Goal: Information Seeking & Learning: Check status

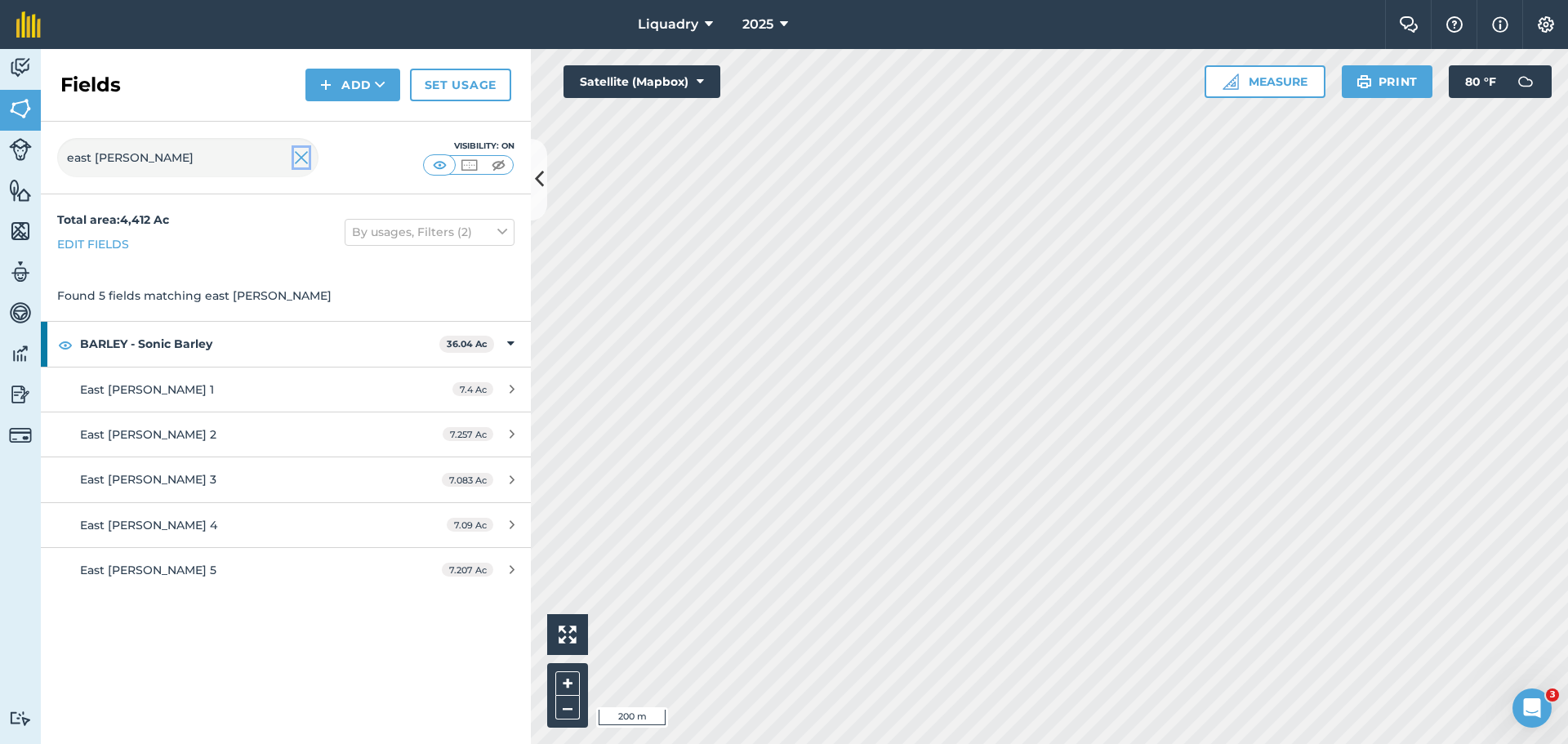
click at [305, 161] on img at bounding box center [301, 158] width 15 height 20
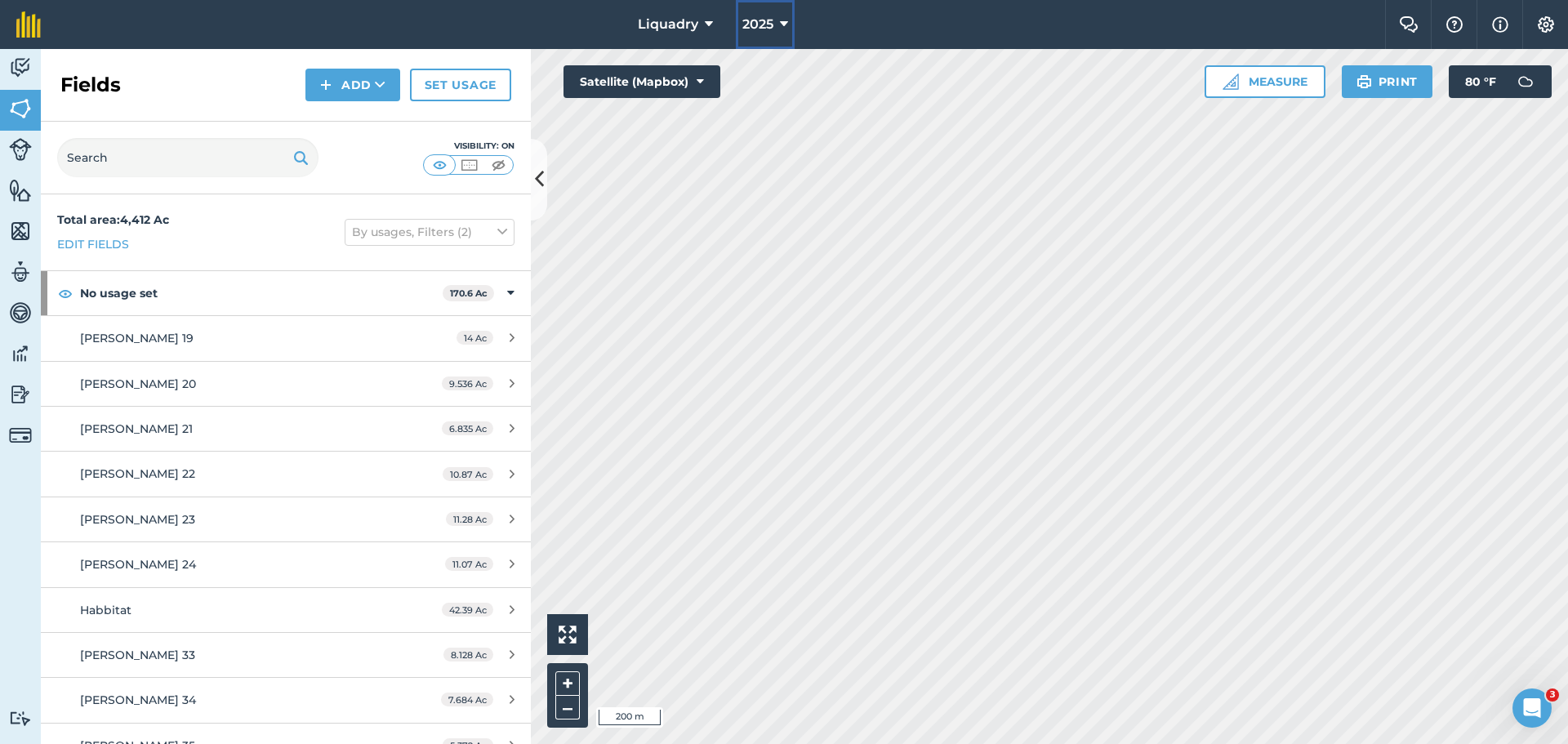
click at [788, 27] on button "2025" at bounding box center [765, 24] width 59 height 49
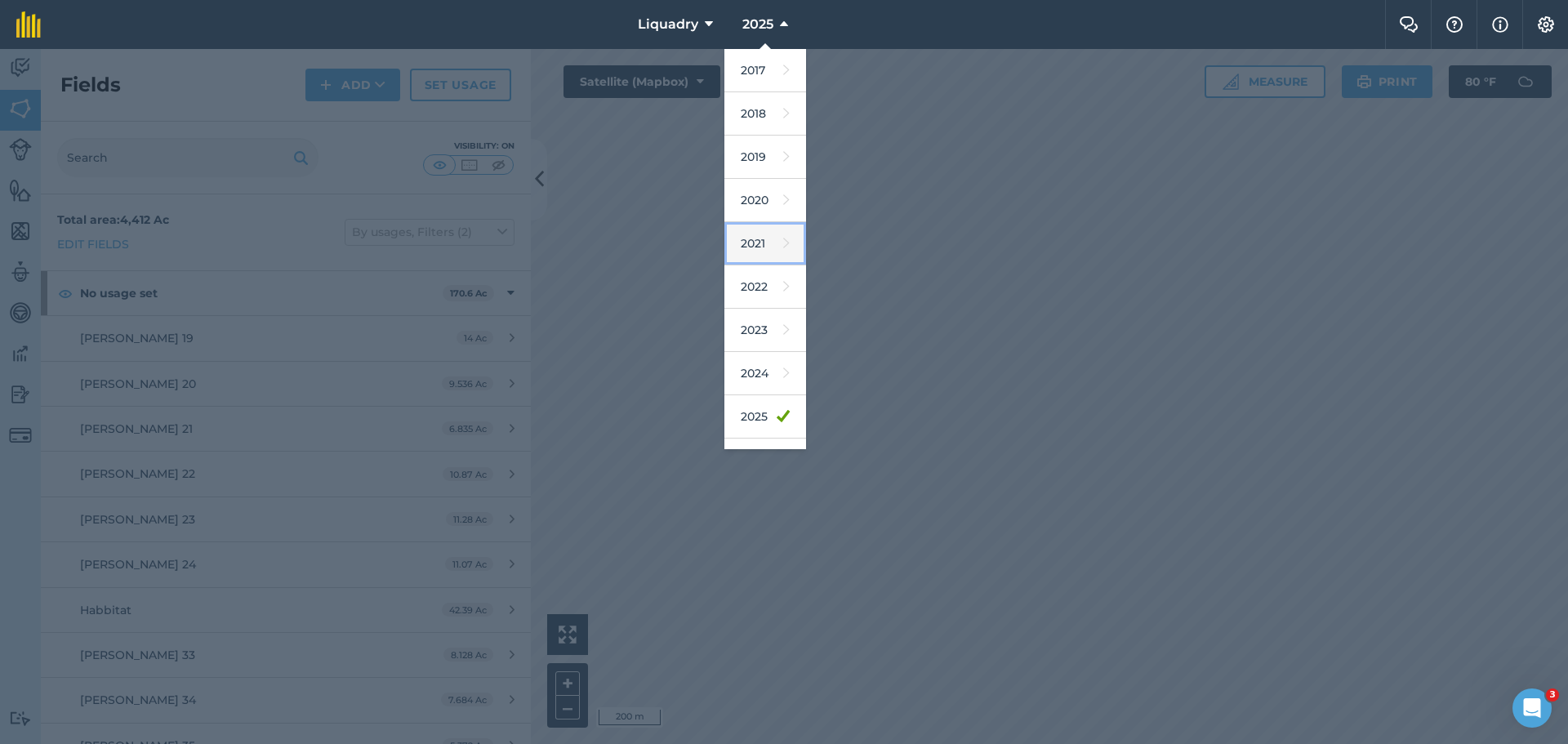
click at [766, 240] on link "2021" at bounding box center [765, 243] width 81 height 43
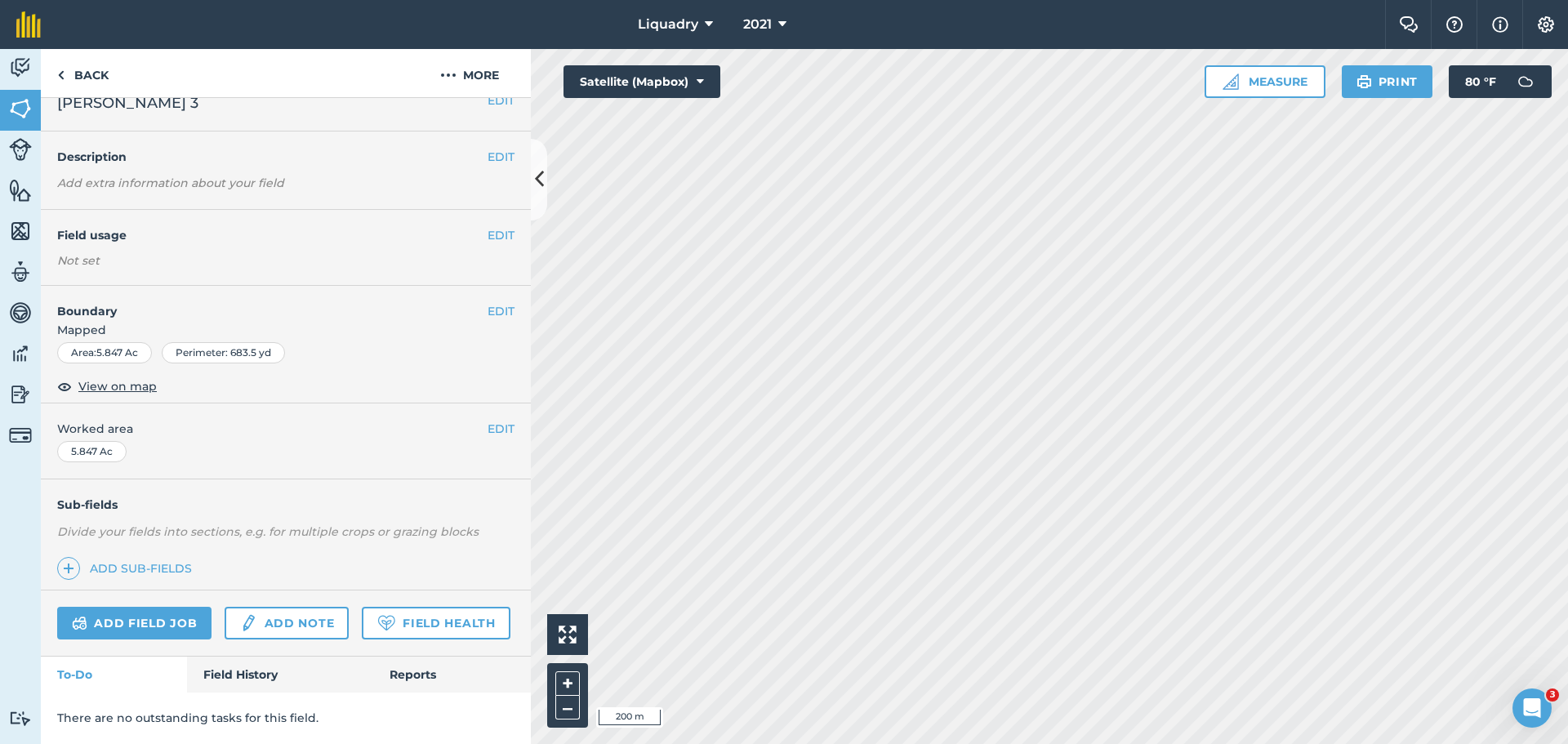
scroll to position [69, 0]
click at [782, 26] on icon at bounding box center [782, 25] width 8 height 20
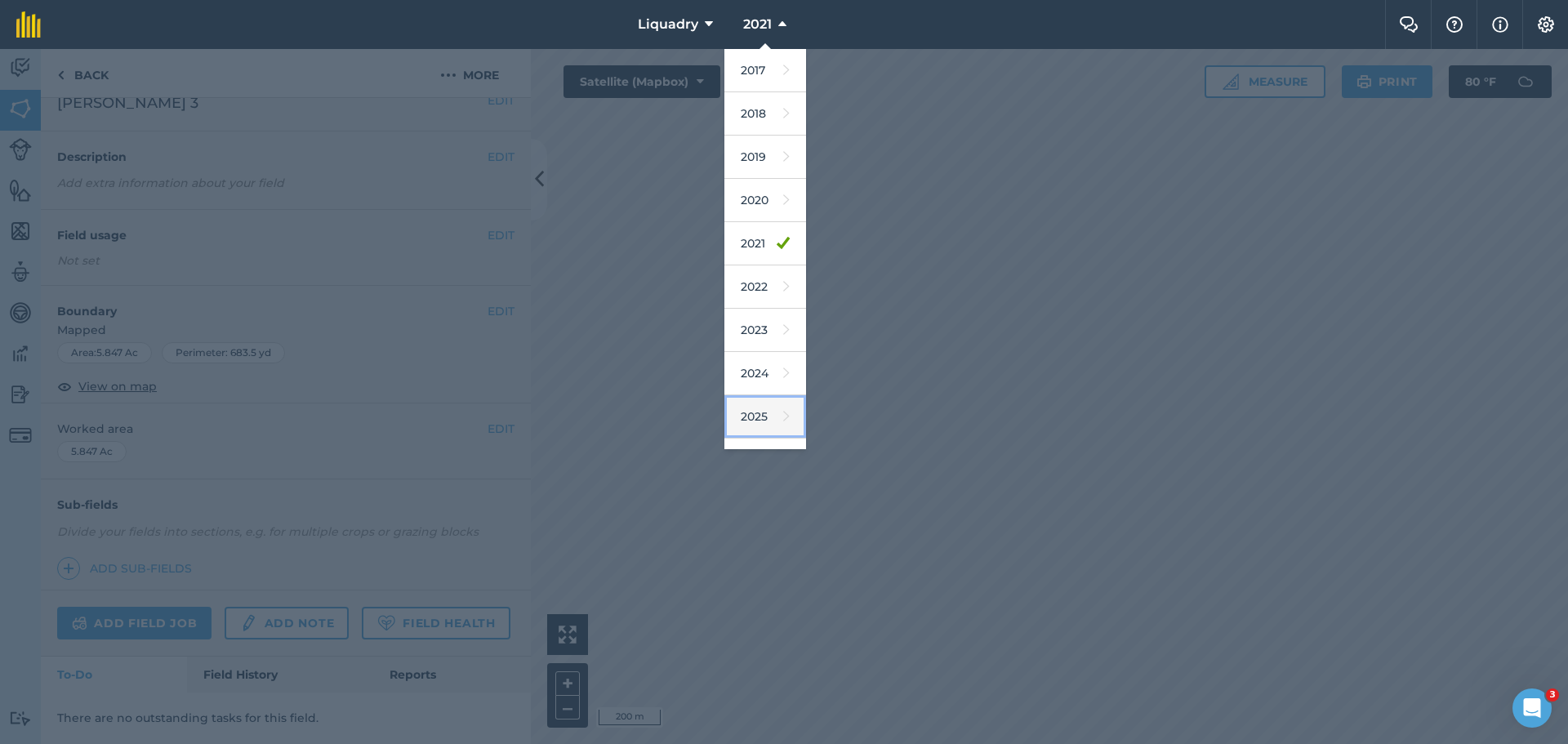
click at [783, 418] on icon at bounding box center [786, 417] width 7 height 23
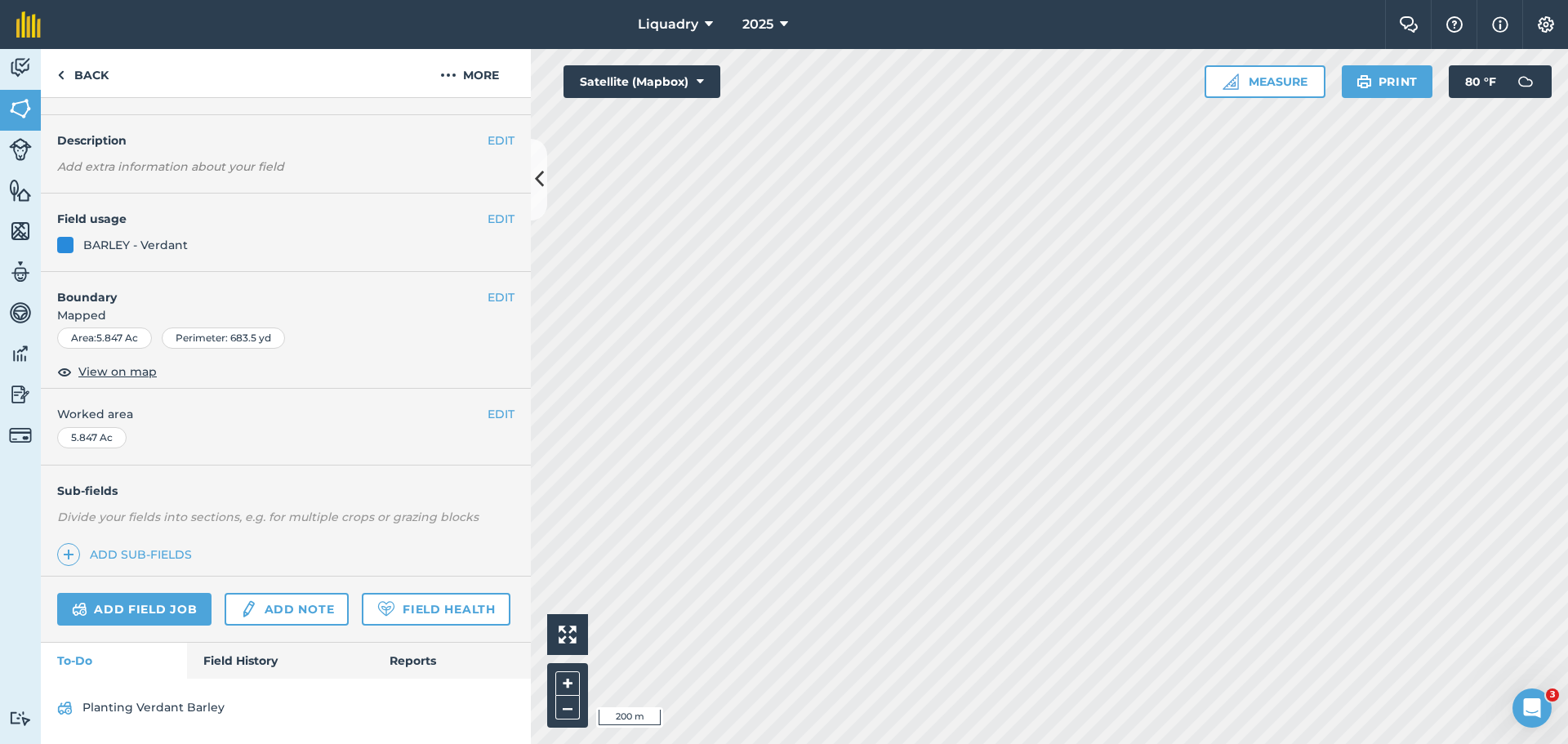
scroll to position [85, 0]
click at [257, 659] on link "Field History" at bounding box center [279, 660] width 185 height 36
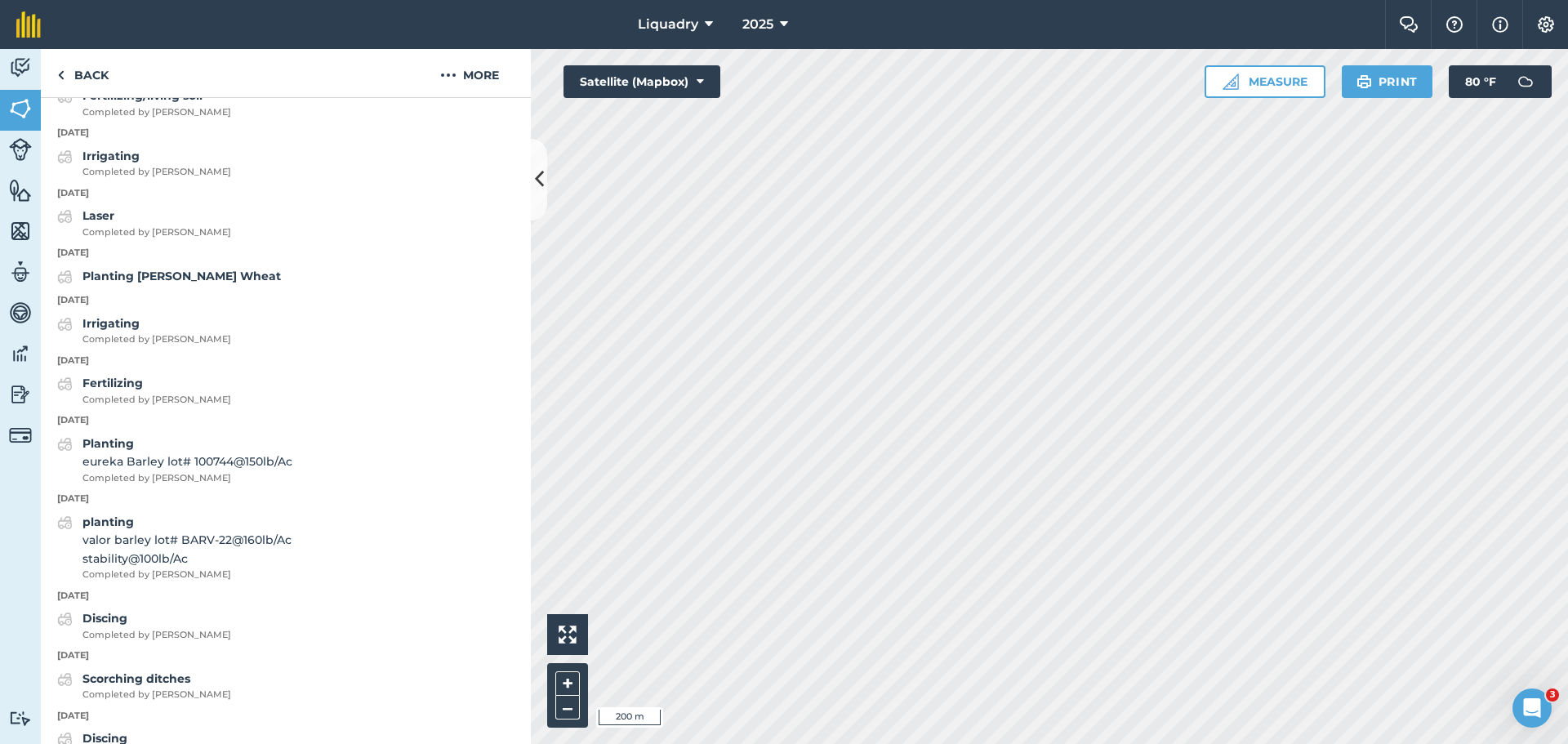
scroll to position [1562, 0]
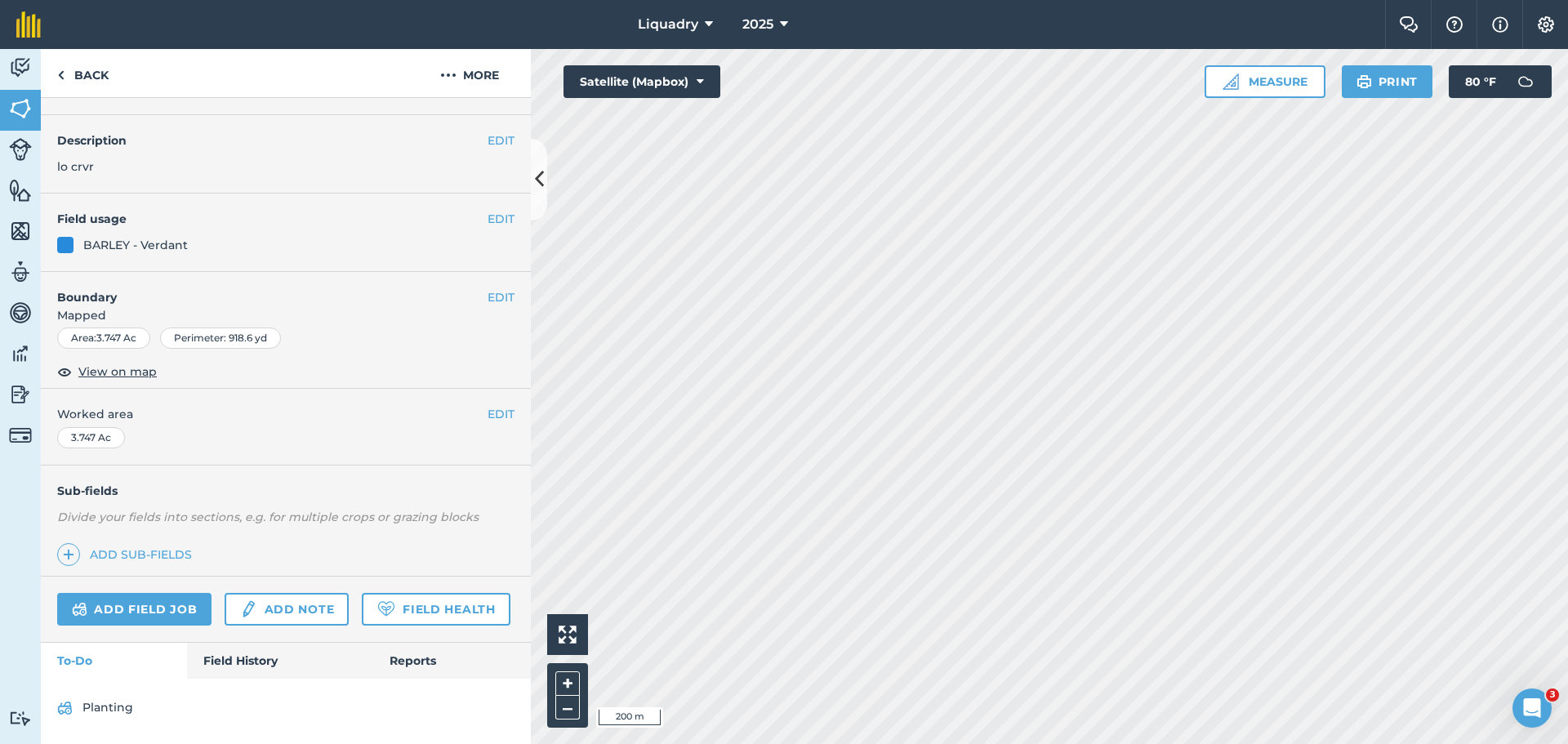
scroll to position [85, 0]
click at [233, 644] on link "Field History" at bounding box center [279, 660] width 185 height 36
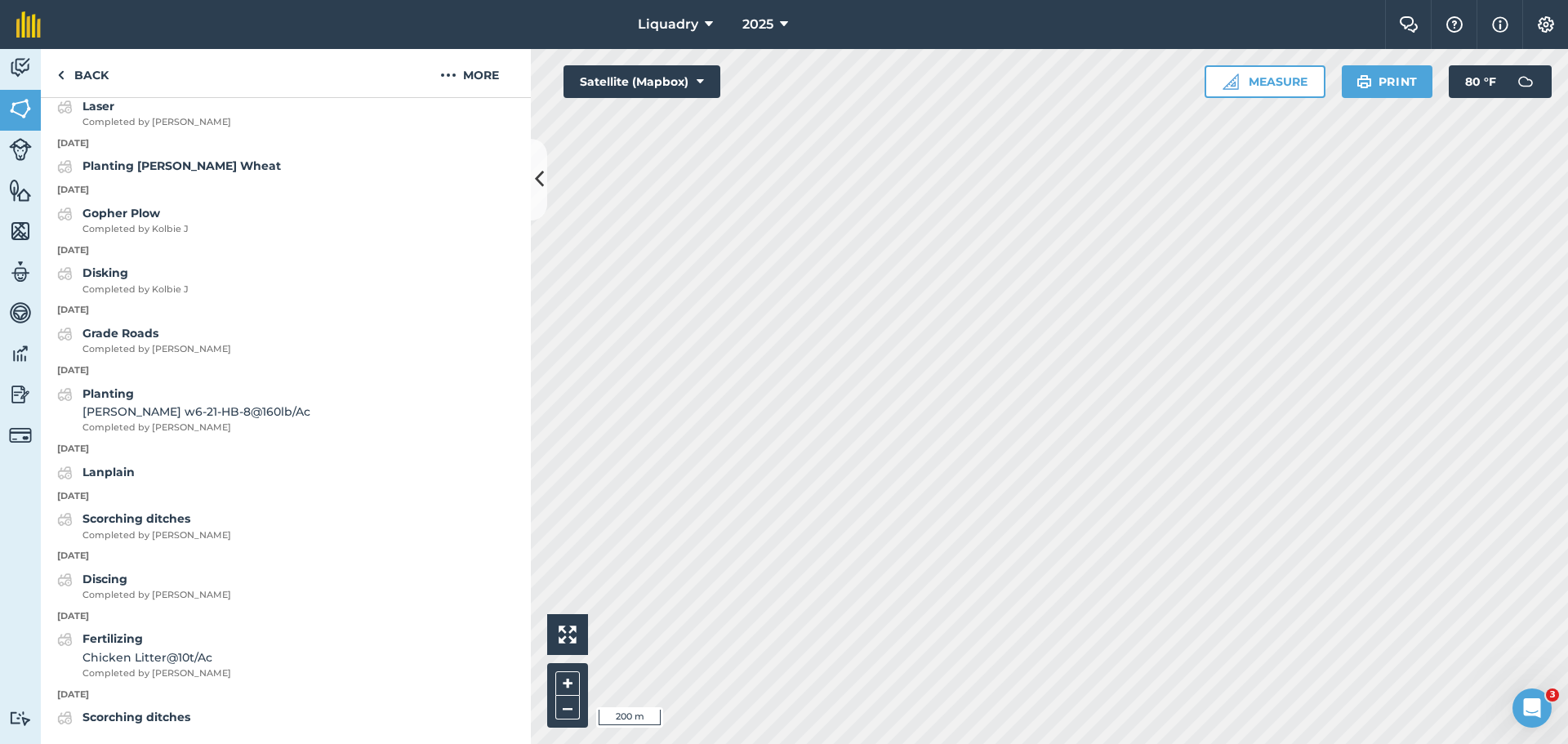
scroll to position [1285, 0]
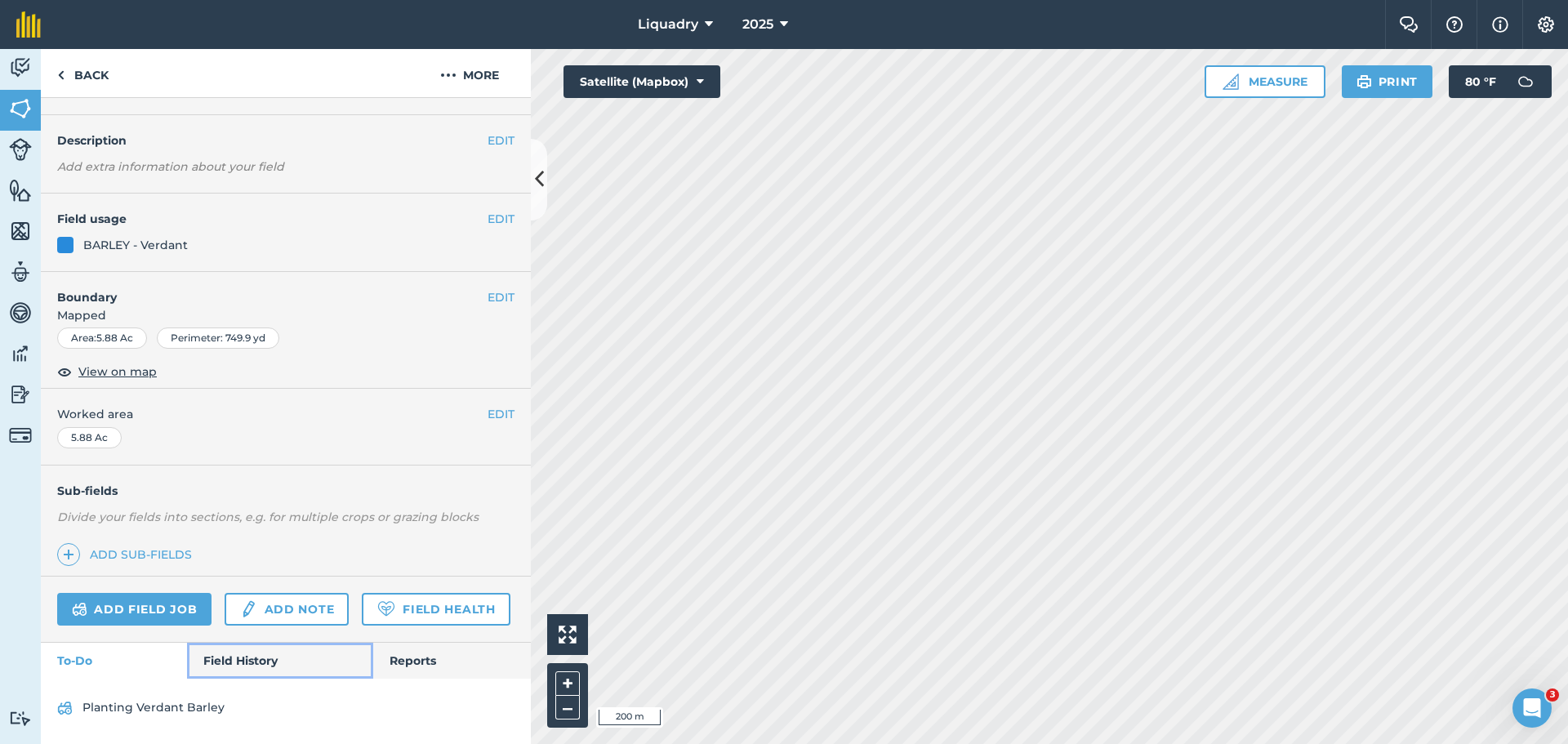
click at [238, 658] on link "Field History" at bounding box center [279, 660] width 185 height 36
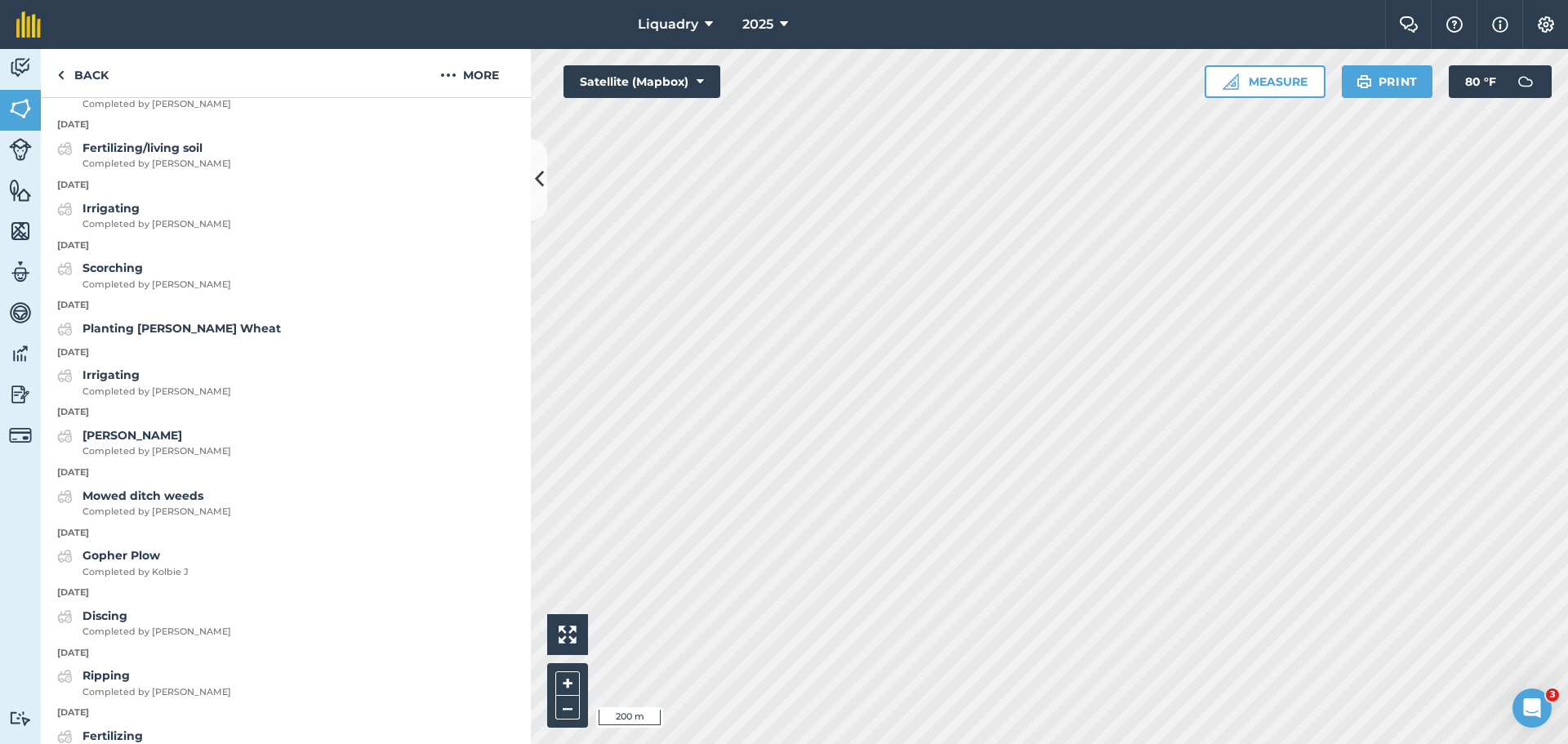
scroll to position [1568, 0]
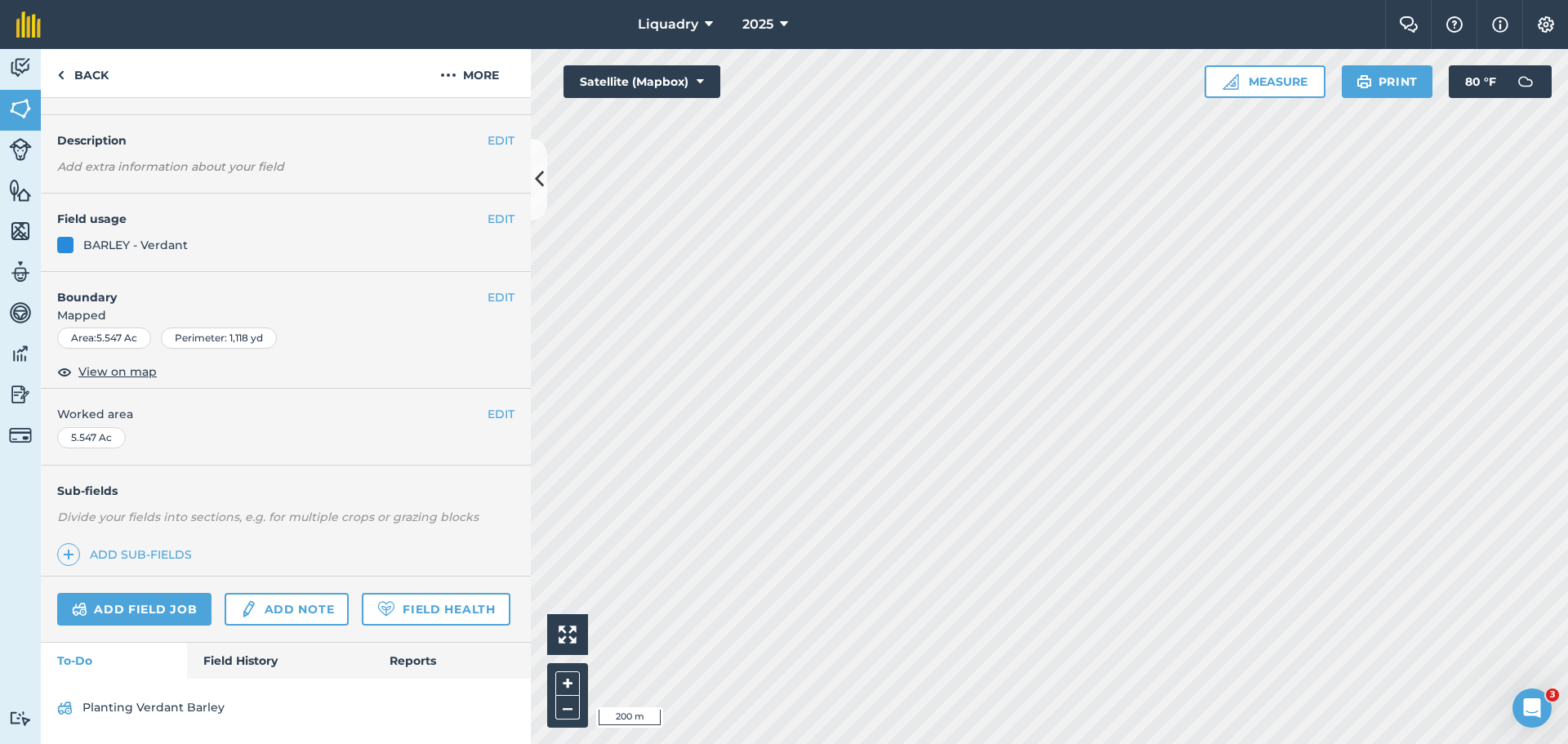
scroll to position [85, 0]
click at [236, 651] on link "Field History" at bounding box center [279, 660] width 185 height 36
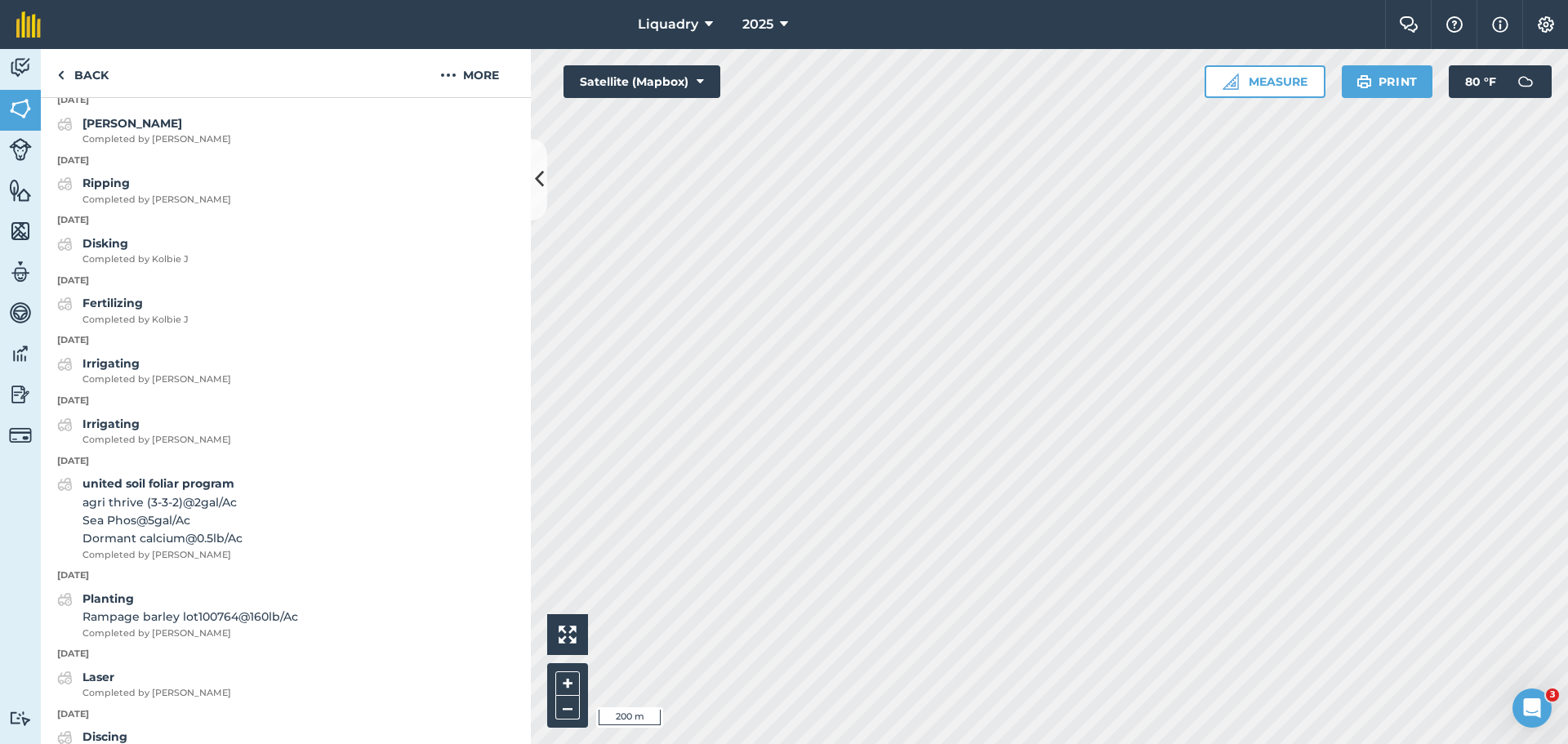
scroll to position [2004, 0]
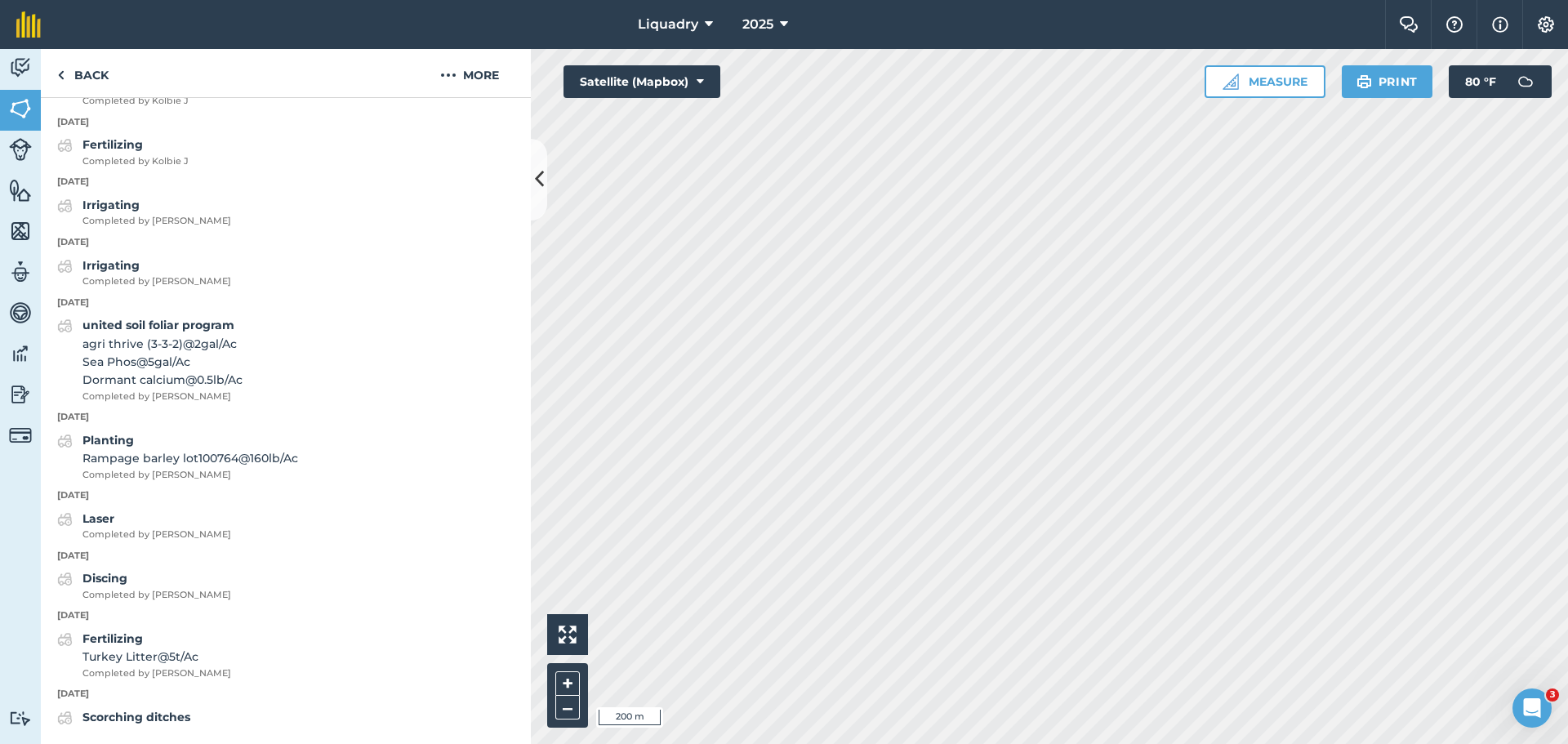
scroll to position [85, 0]
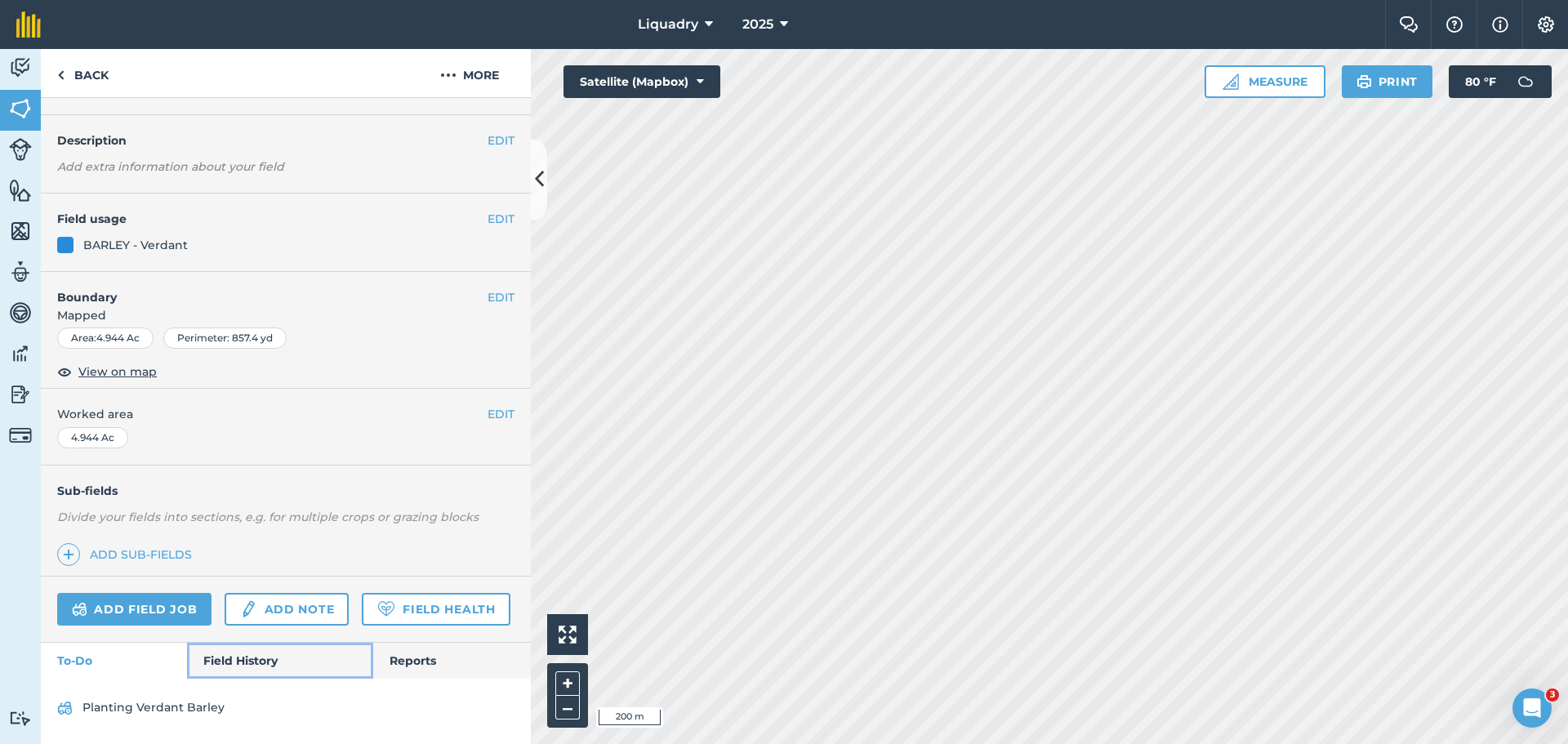
click at [256, 661] on link "Field History" at bounding box center [279, 660] width 185 height 36
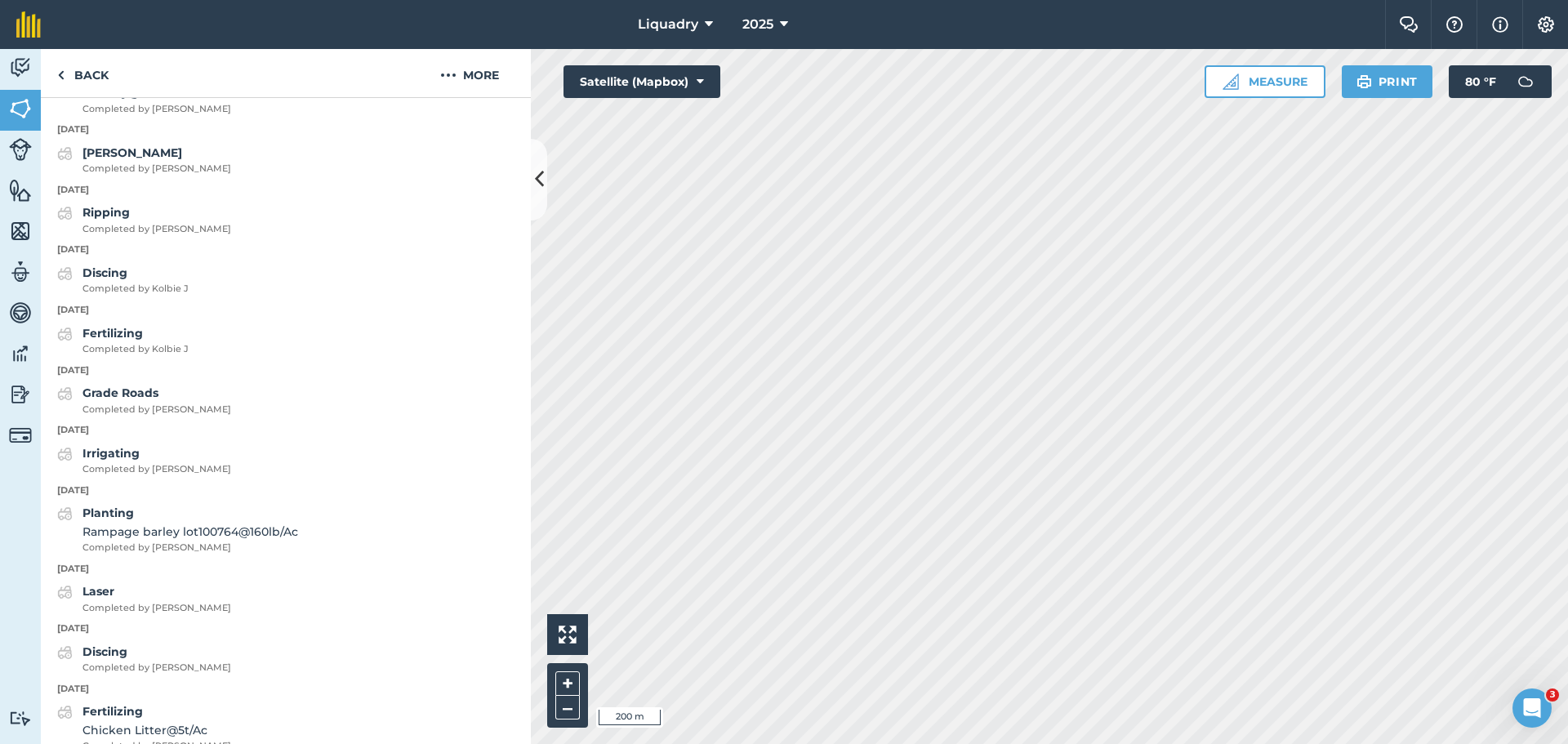
scroll to position [2048, 0]
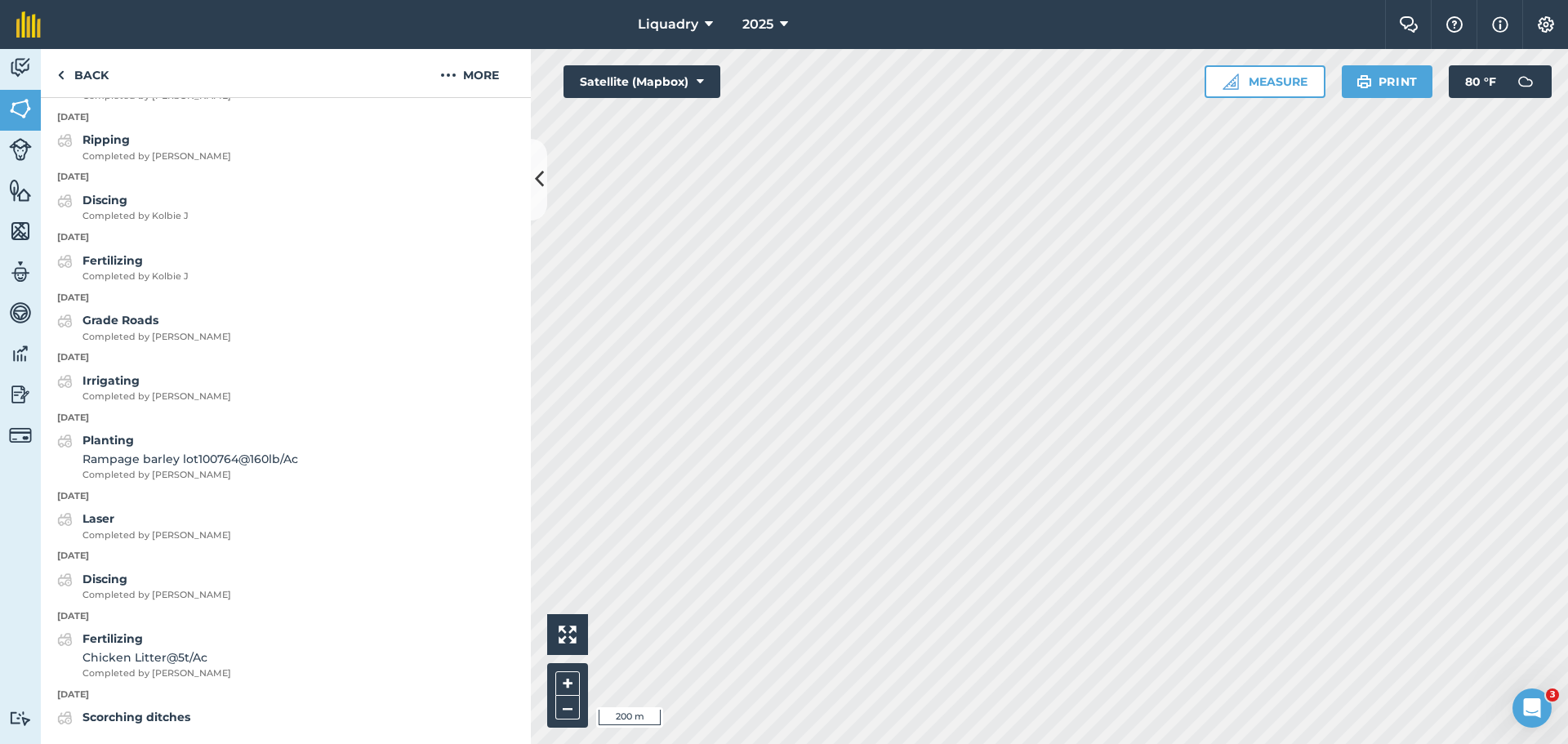
scroll to position [85, 0]
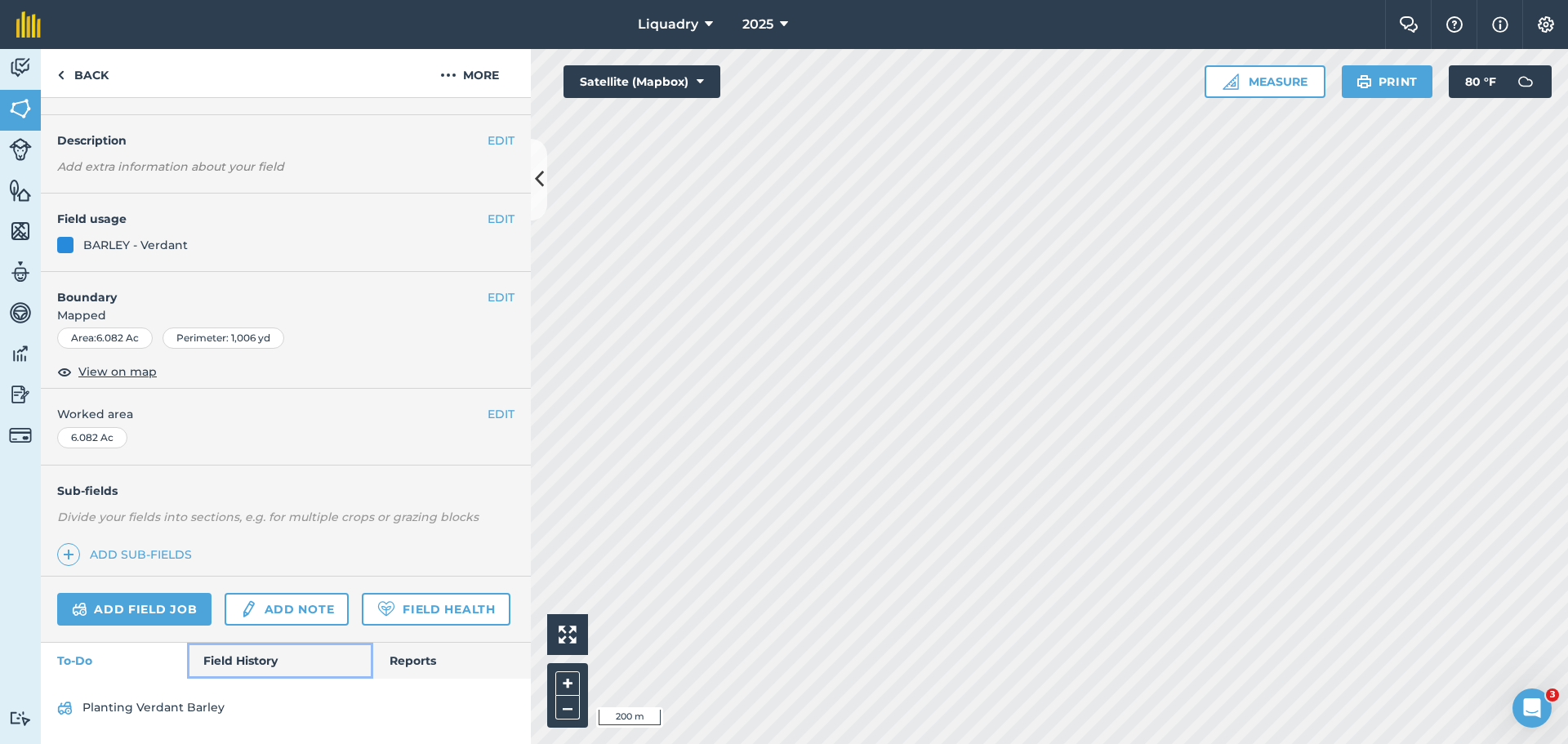
click at [238, 653] on link "Field History" at bounding box center [279, 660] width 185 height 36
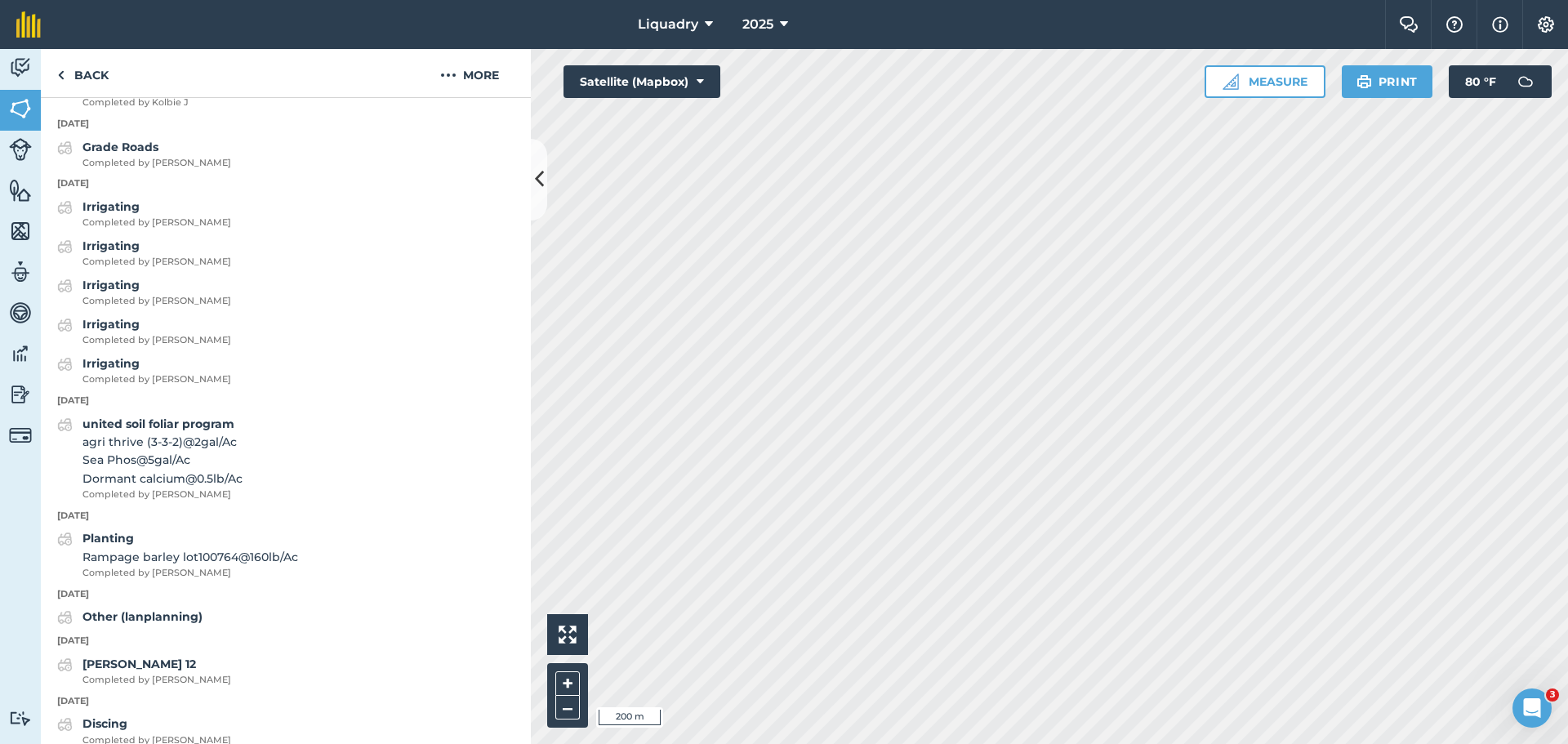
scroll to position [2315, 0]
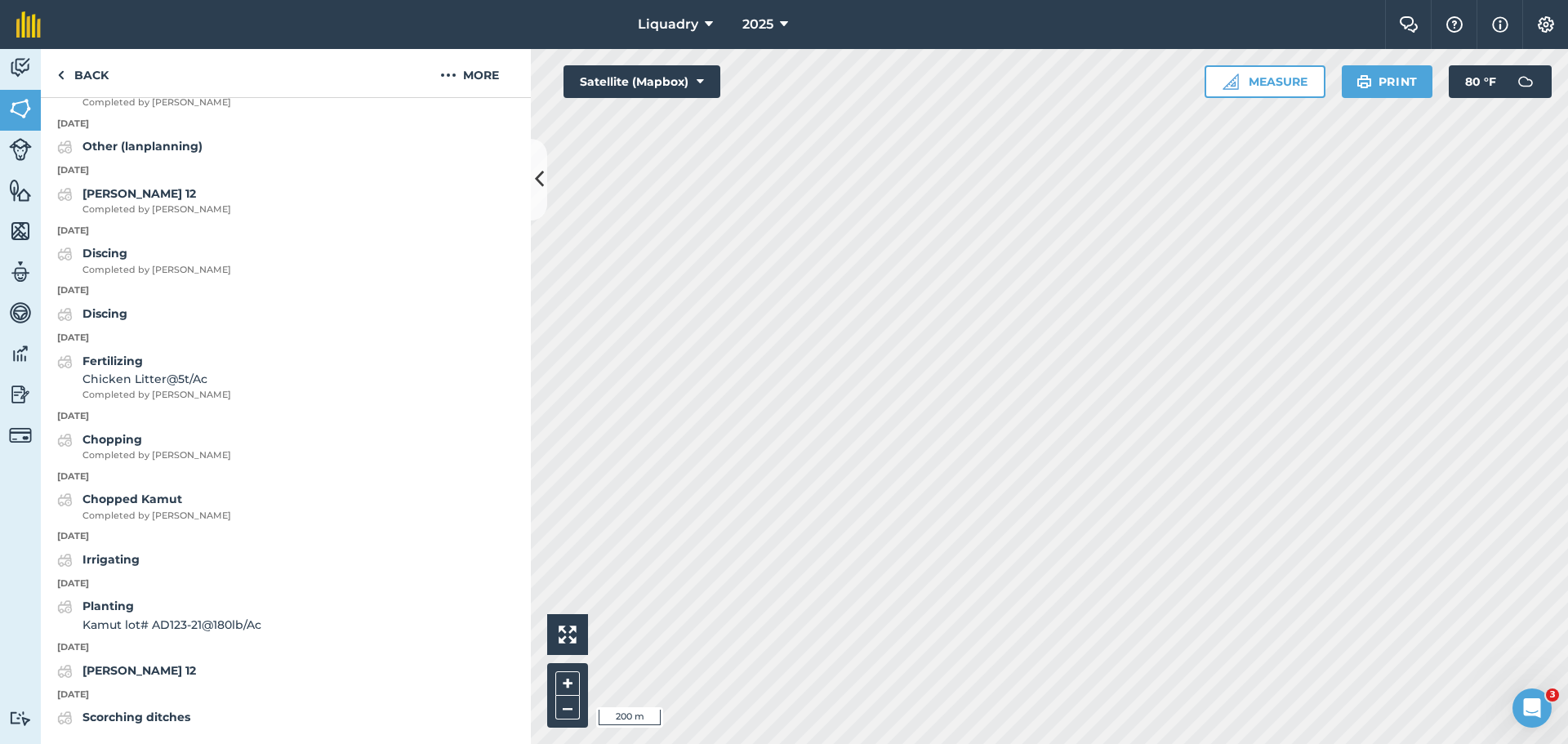
scroll to position [85, 0]
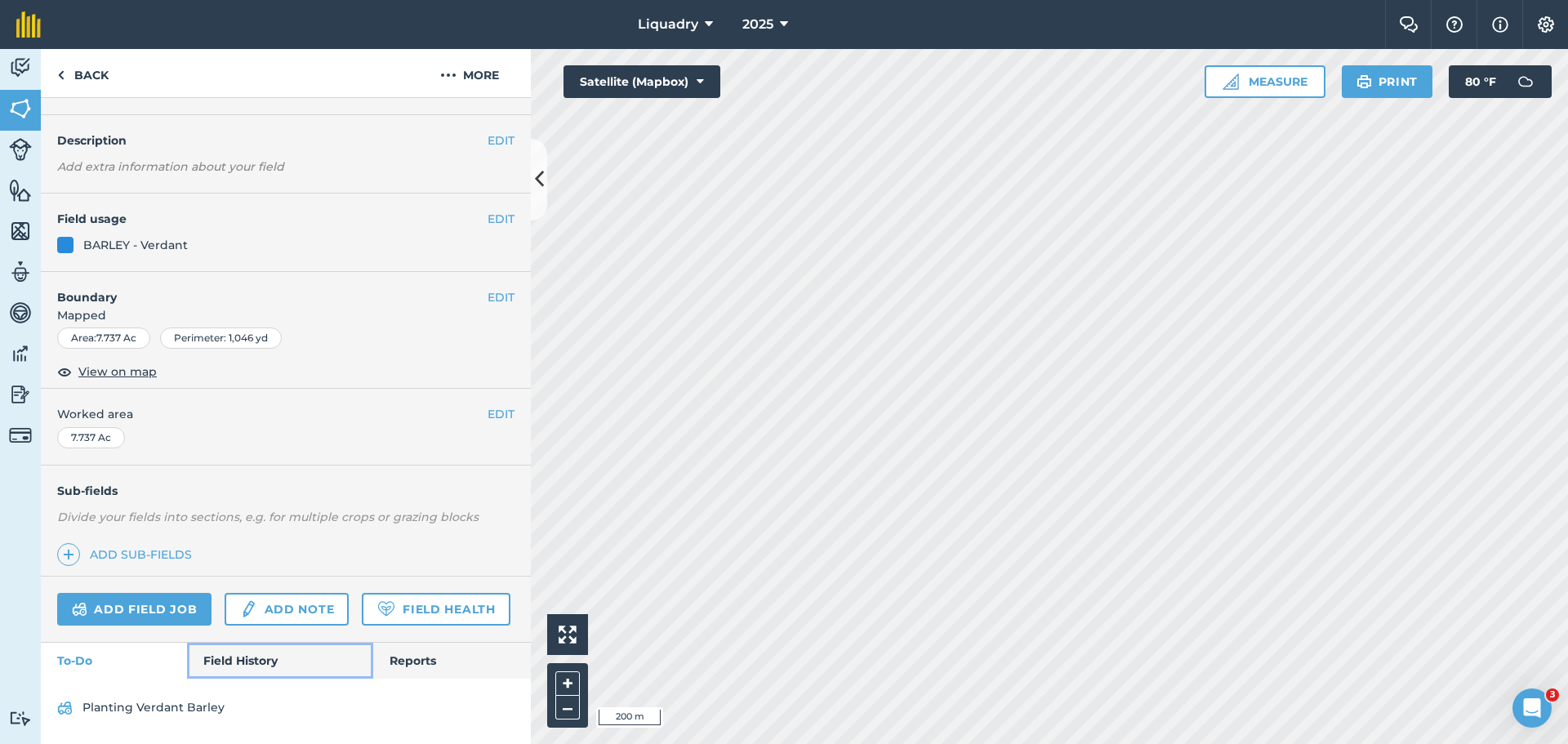
click at [238, 650] on link "Field History" at bounding box center [279, 660] width 185 height 36
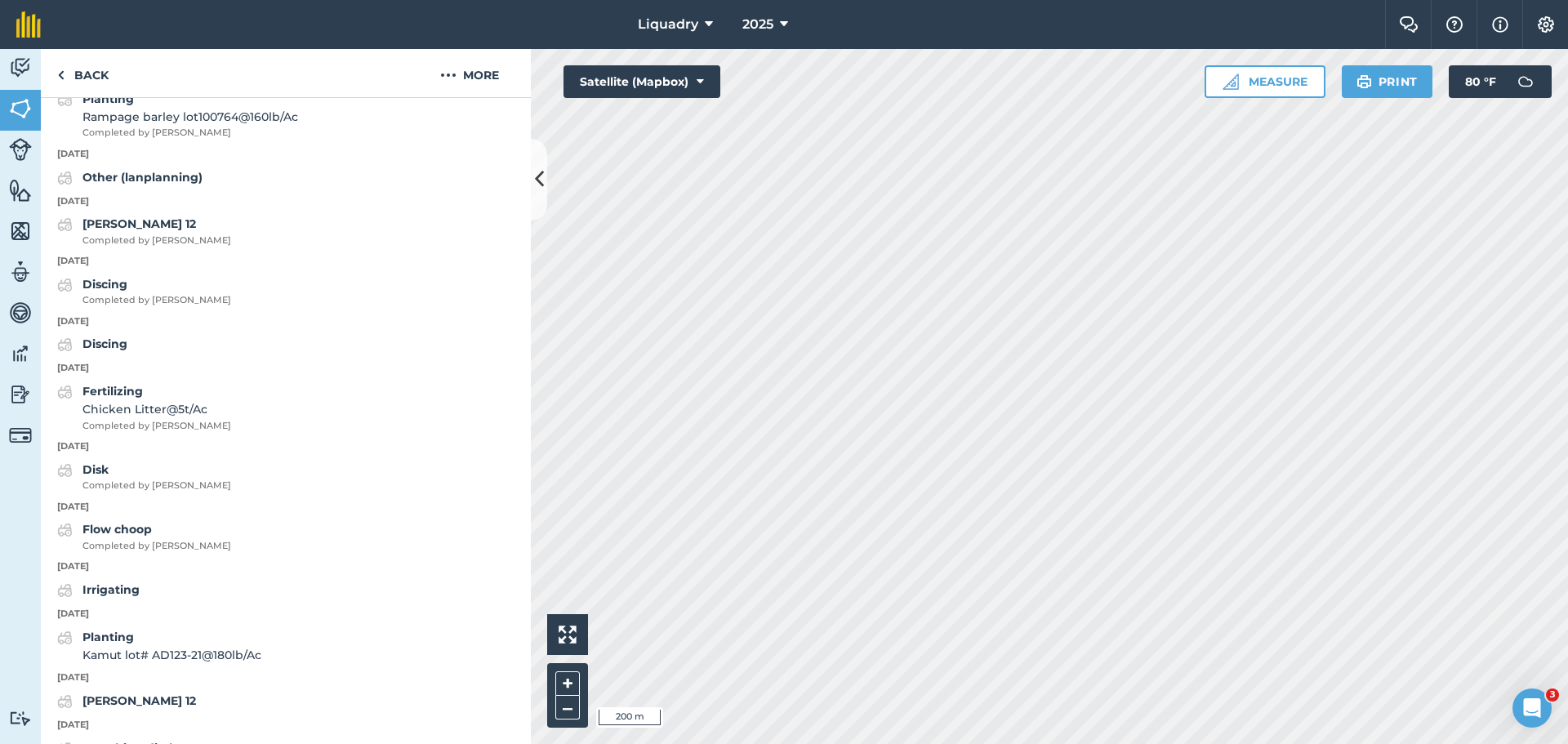
scroll to position [2122, 0]
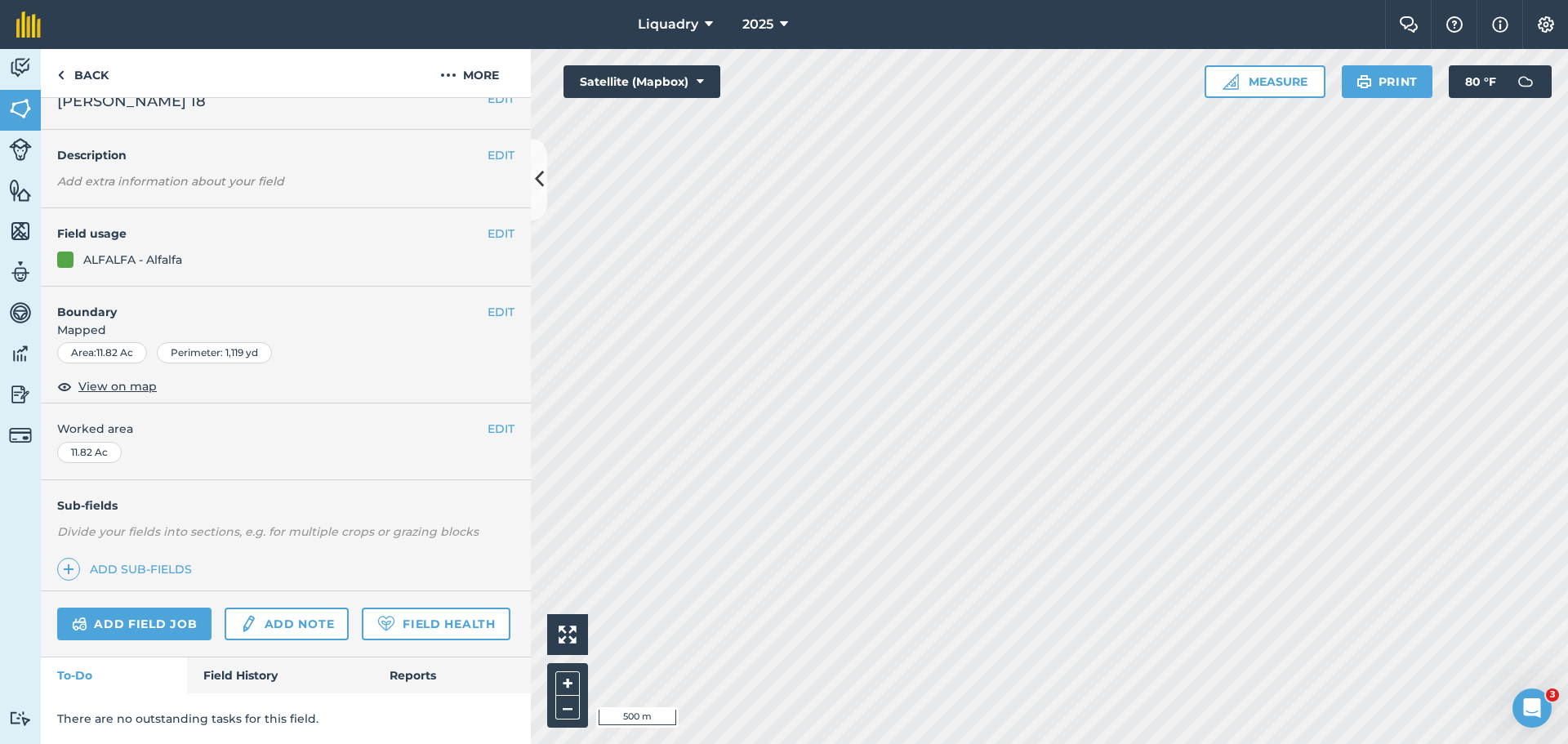
scroll to position [71, 0]
click at [249, 668] on link "Field History" at bounding box center [279, 674] width 185 height 36
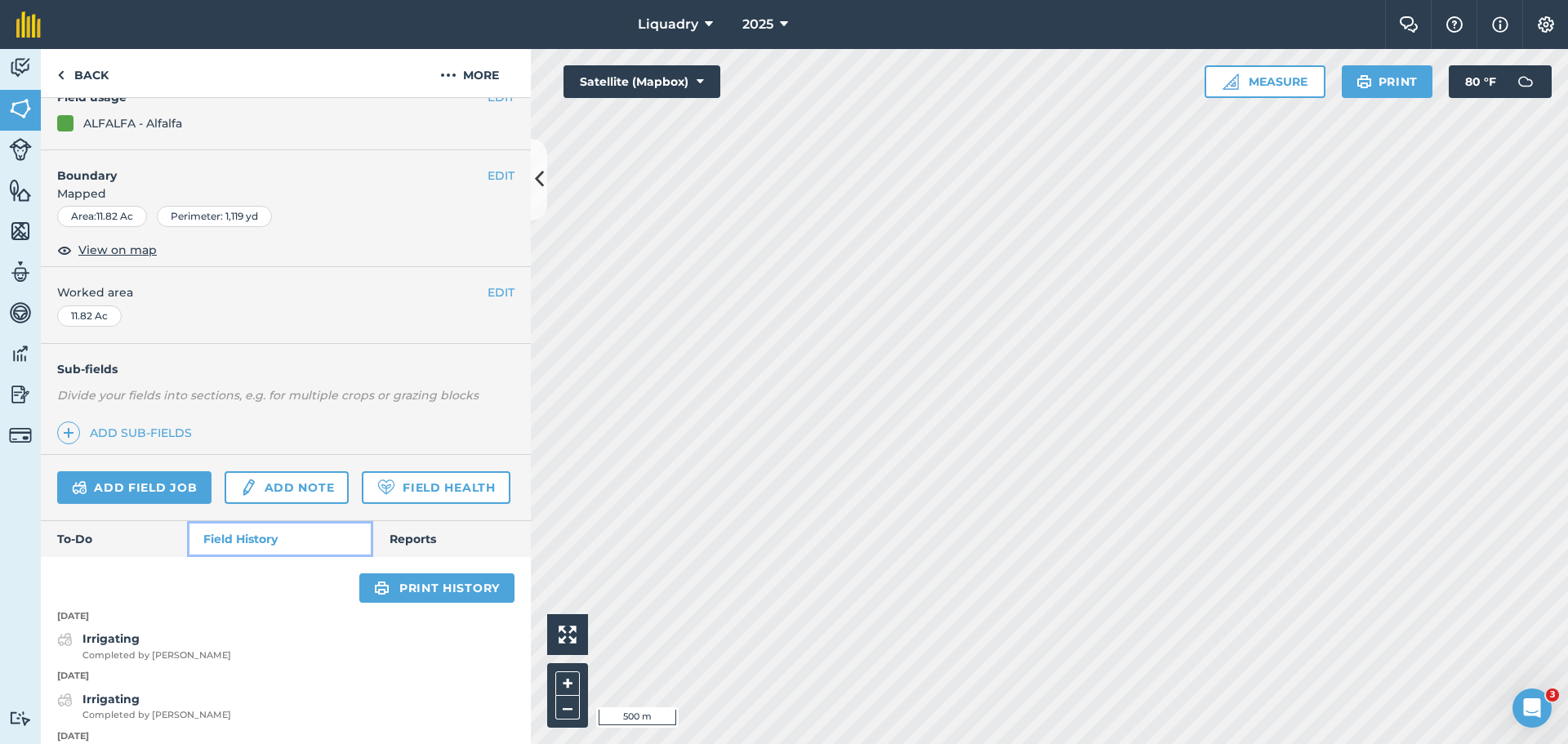
scroll to position [397, 0]
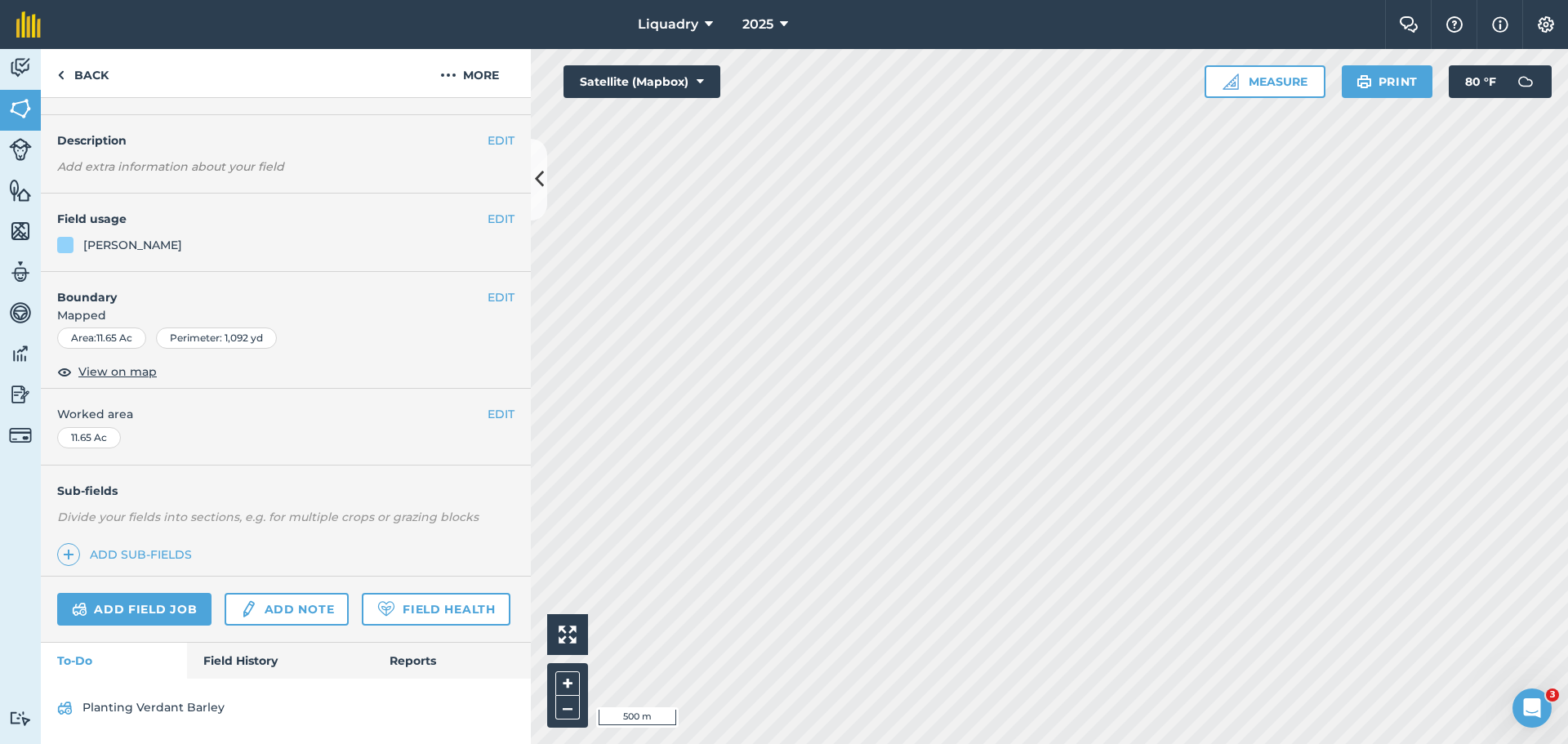
scroll to position [85, 0]
click at [236, 654] on link "Field History" at bounding box center [279, 660] width 185 height 36
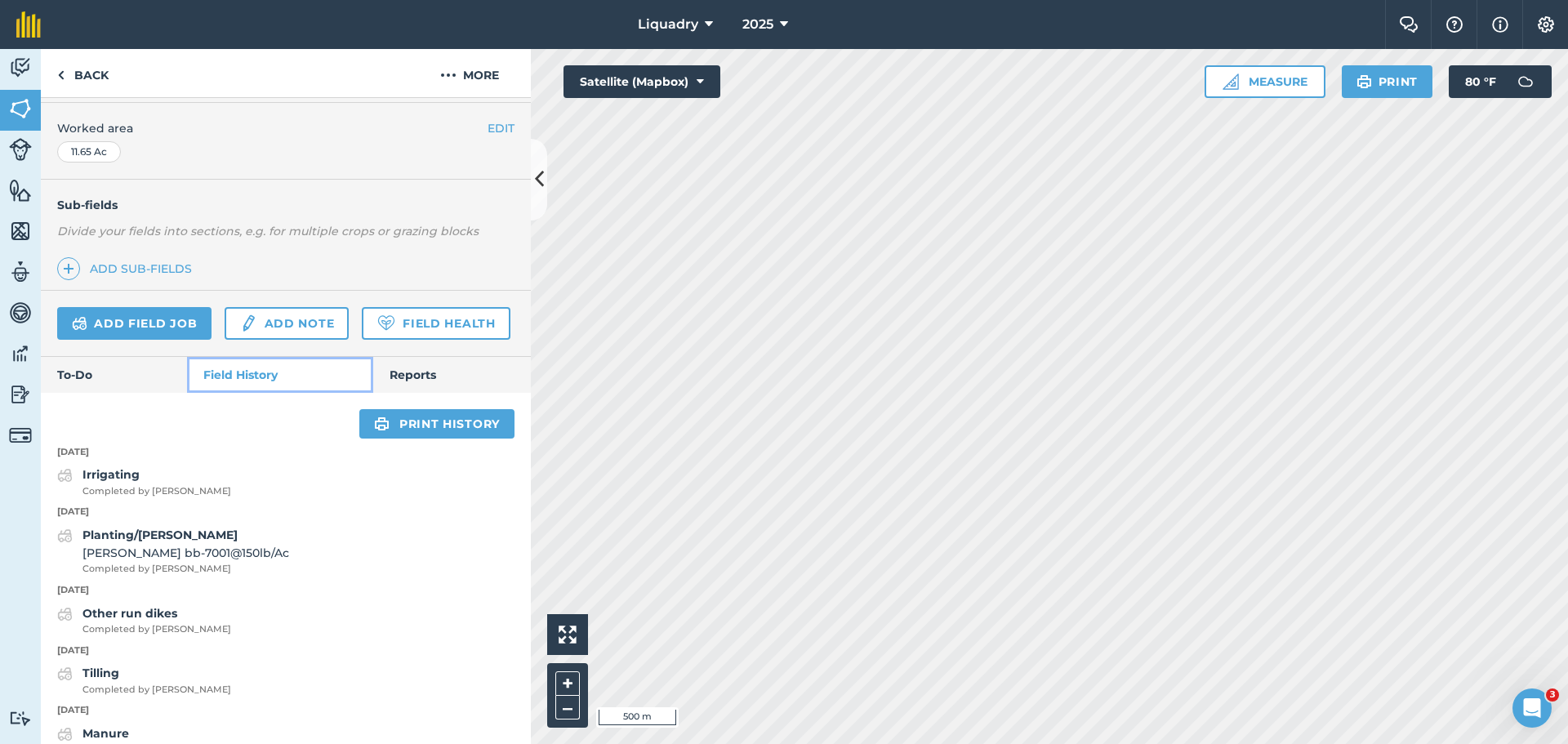
scroll to position [330, 0]
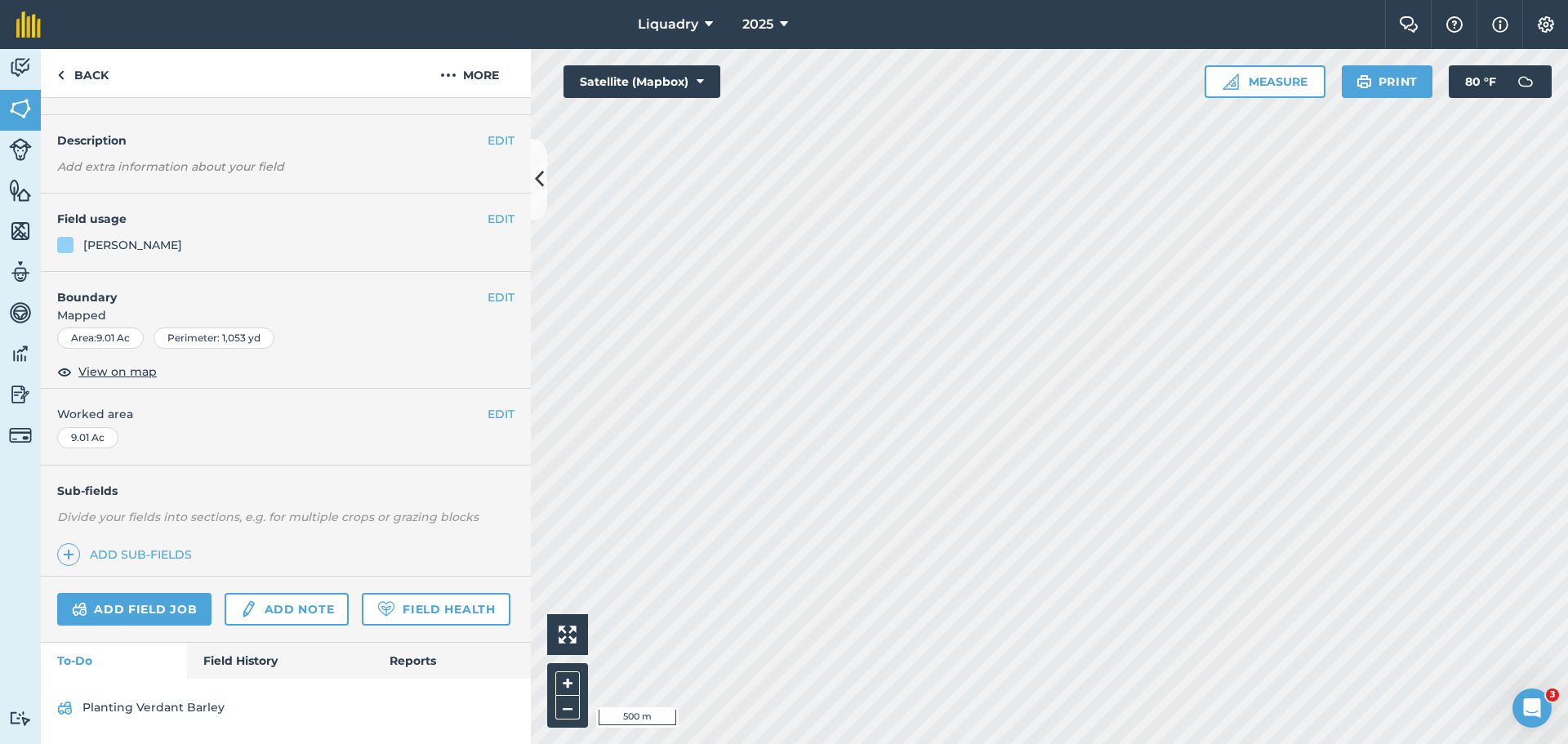
scroll to position [85, 0]
click at [259, 663] on link "Field History" at bounding box center [279, 660] width 185 height 36
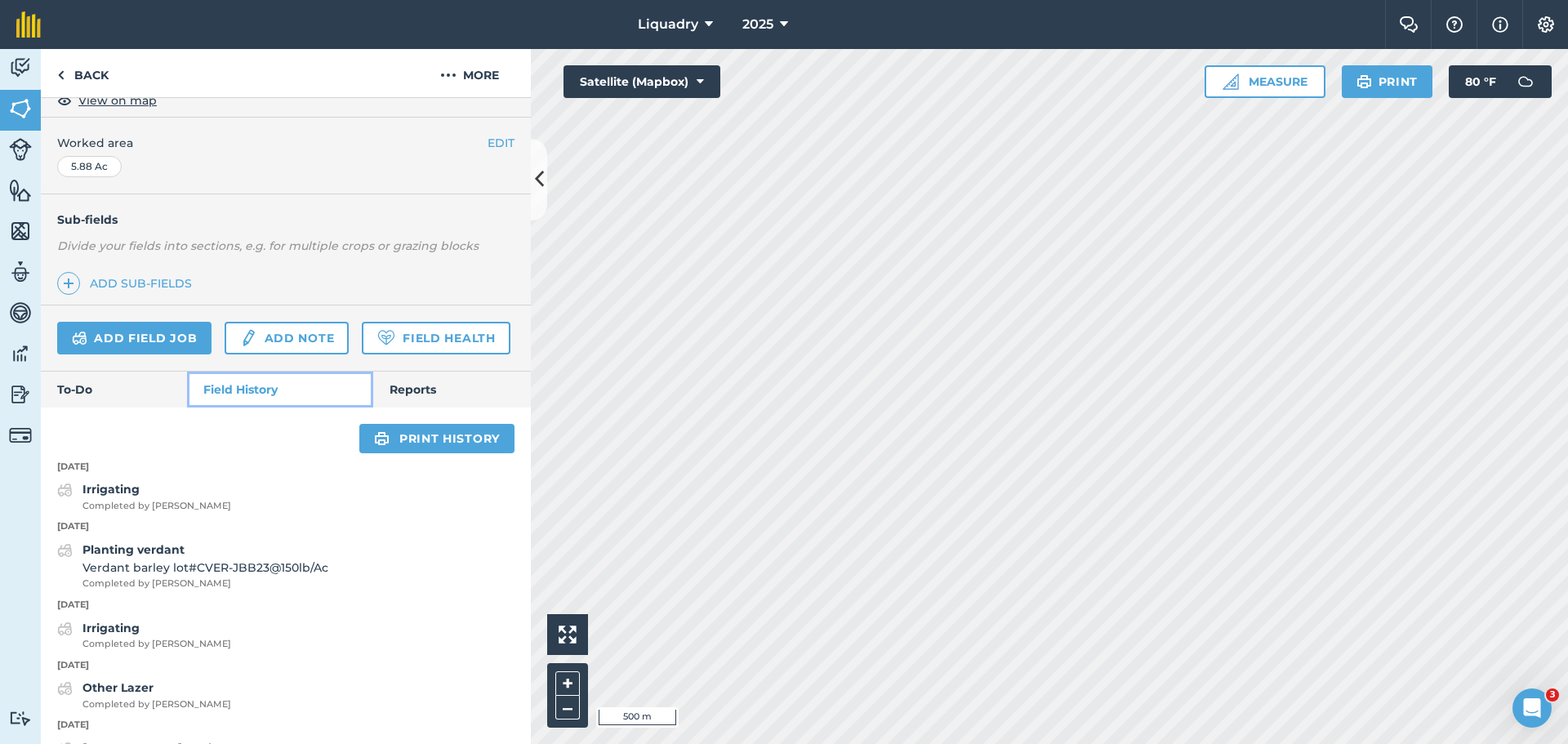
scroll to position [330, 0]
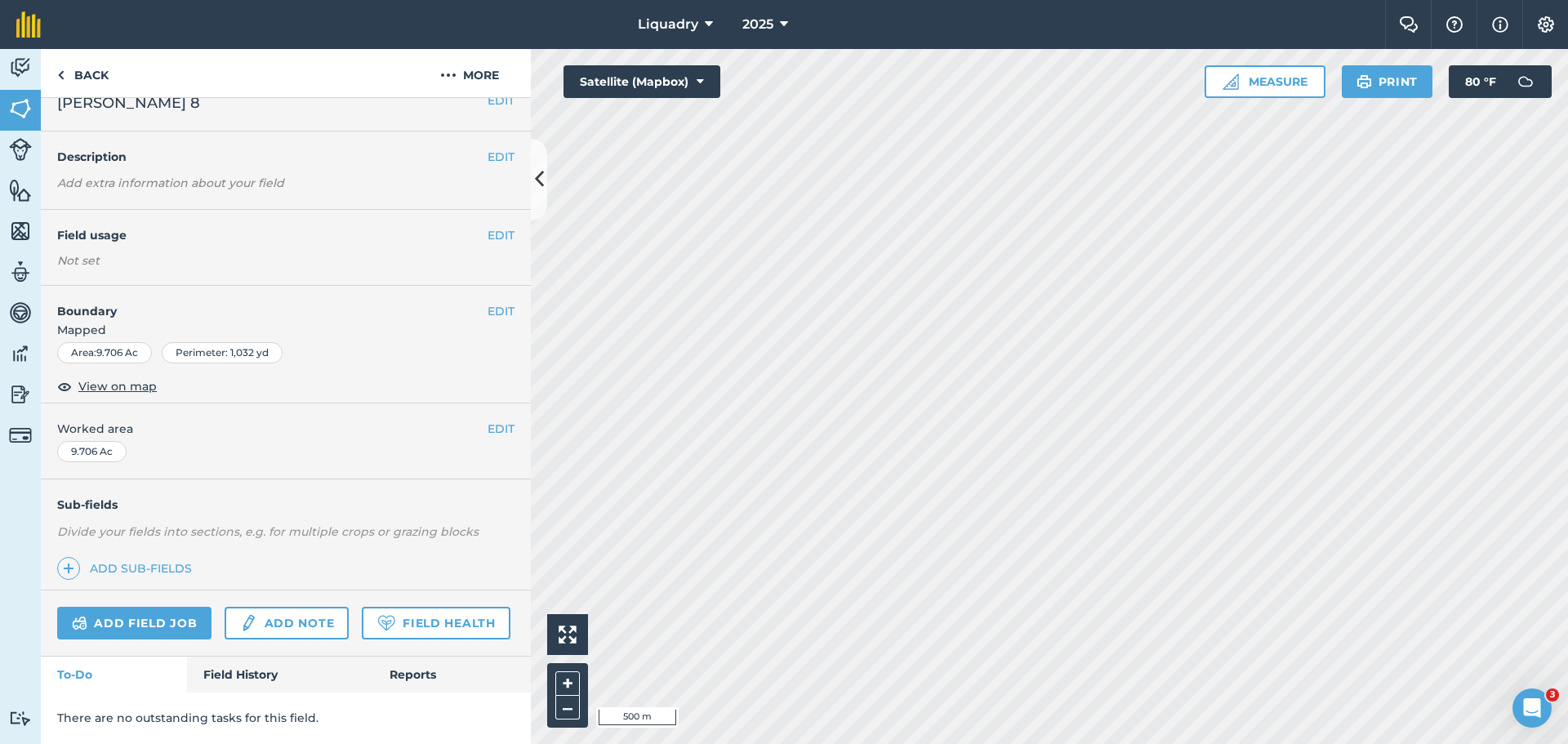
scroll to position [69, 0]
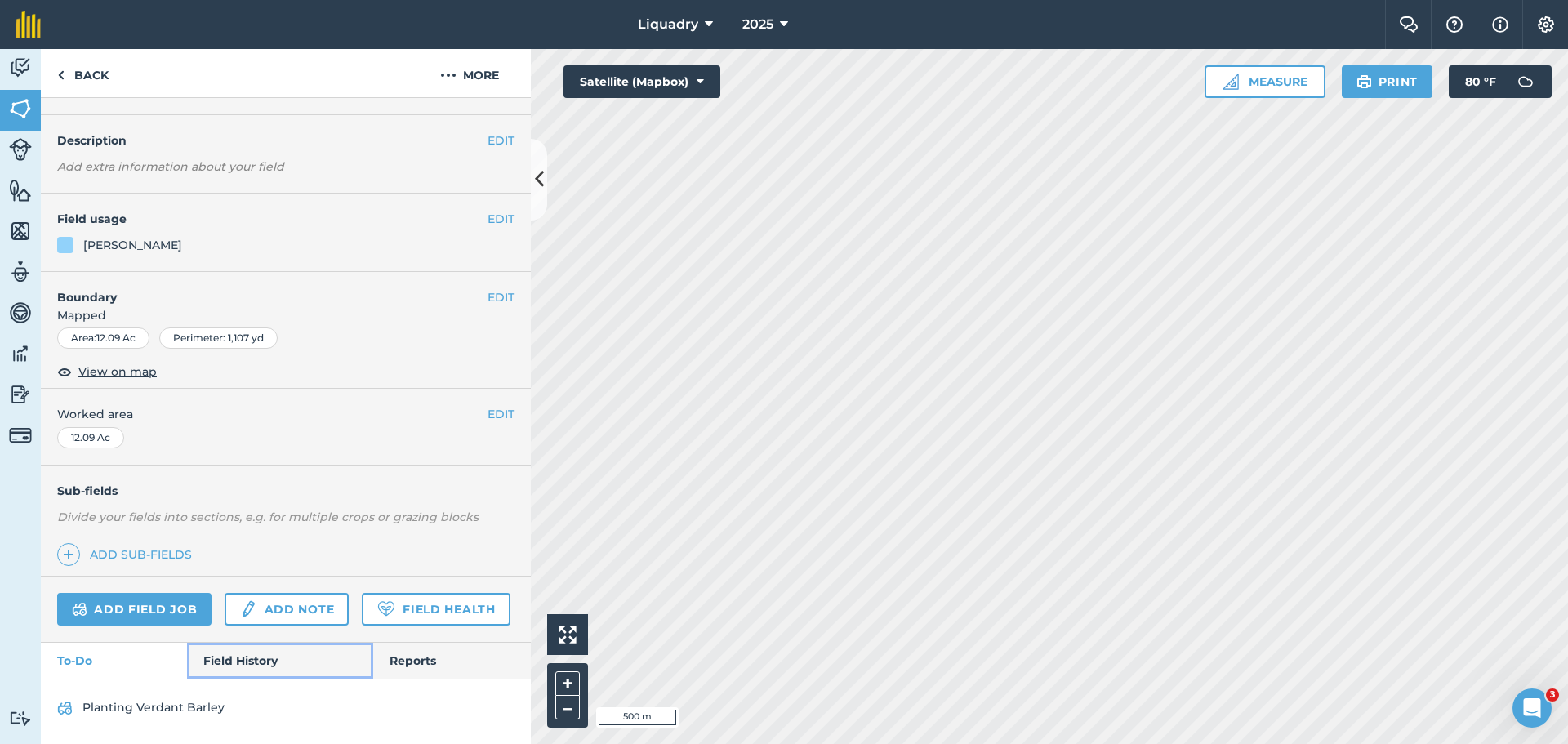
click at [252, 653] on link "Field History" at bounding box center [279, 660] width 185 height 36
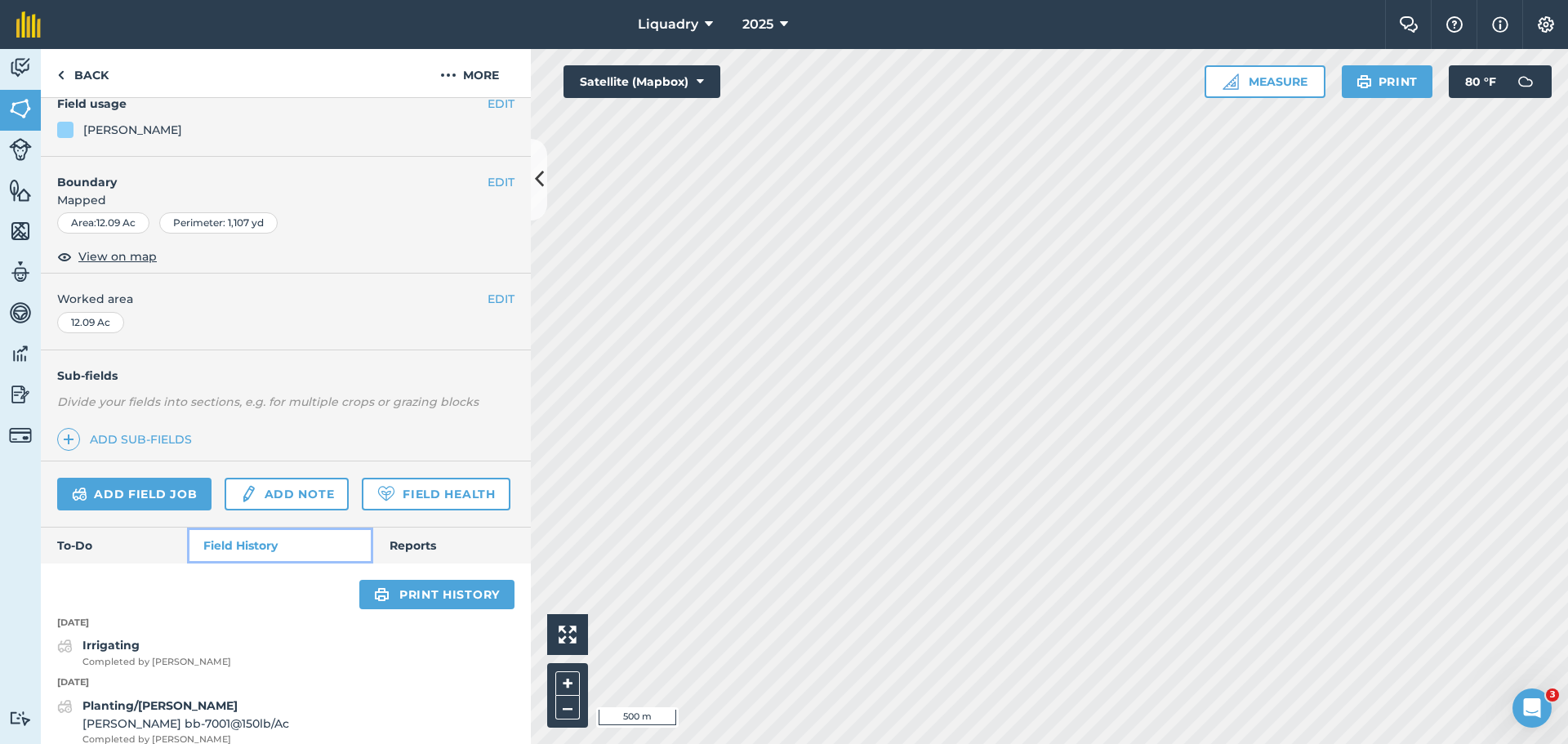
scroll to position [248, 0]
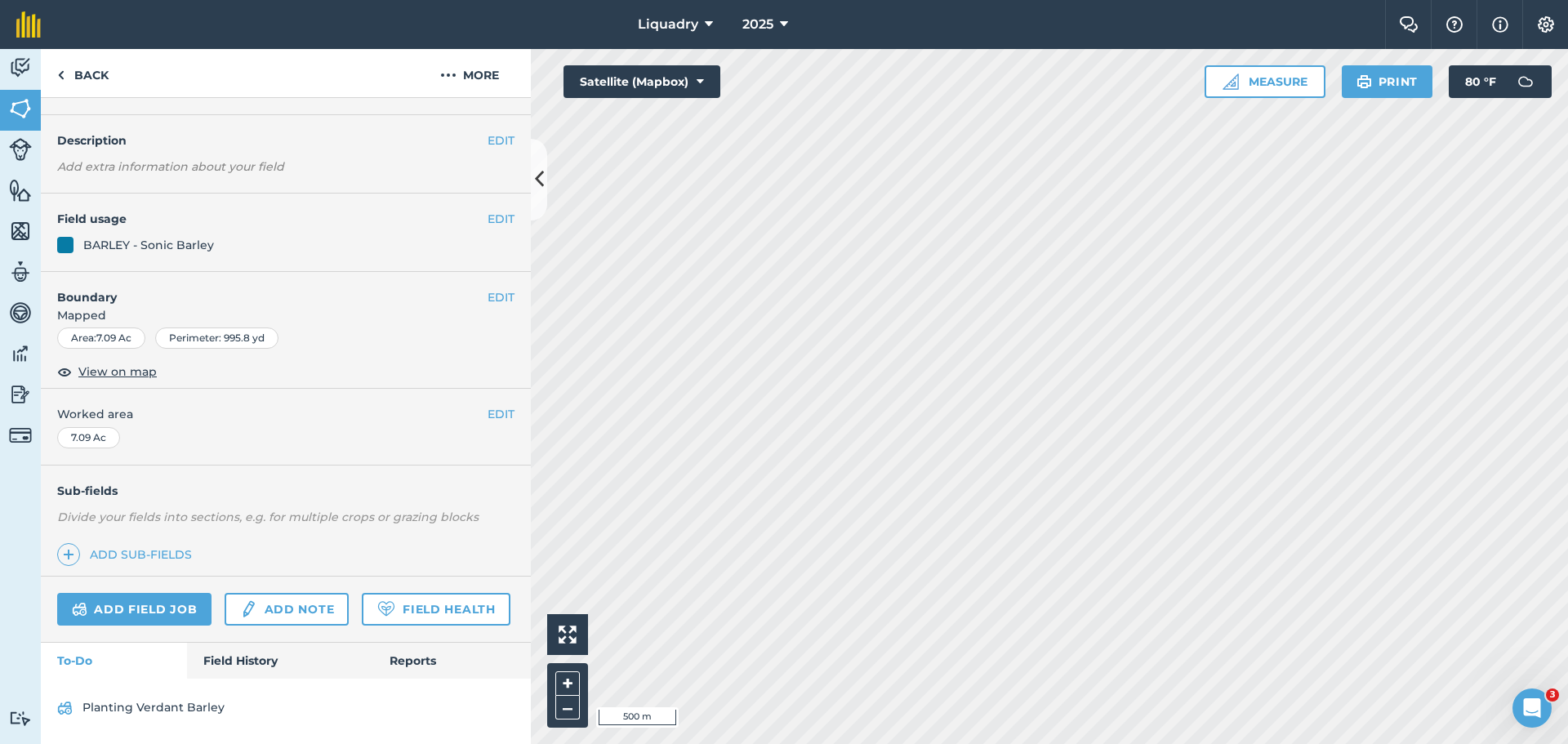
scroll to position [85, 0]
click at [269, 654] on link "Field History" at bounding box center [279, 660] width 185 height 36
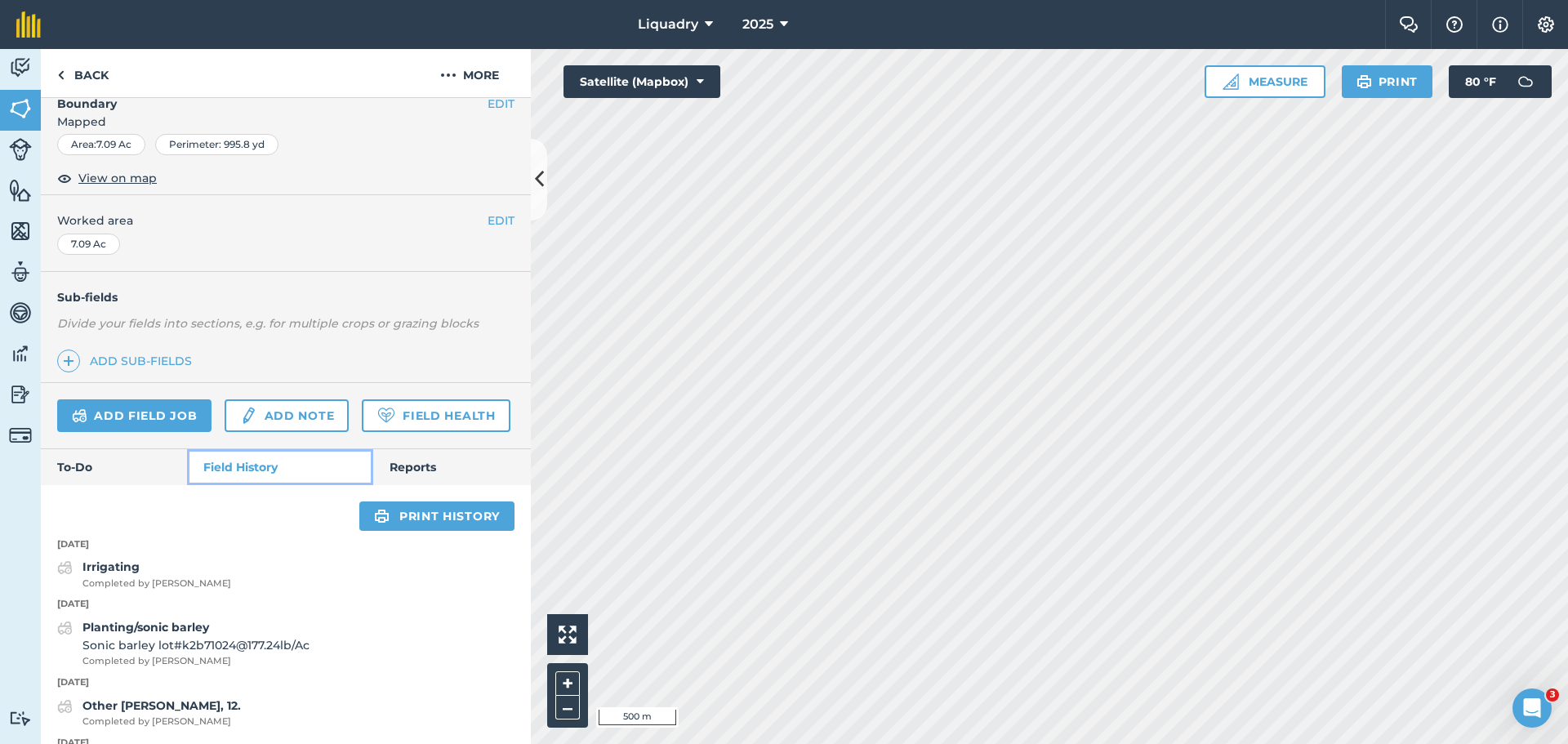
scroll to position [412, 0]
